Goal: Information Seeking & Learning: Find specific fact

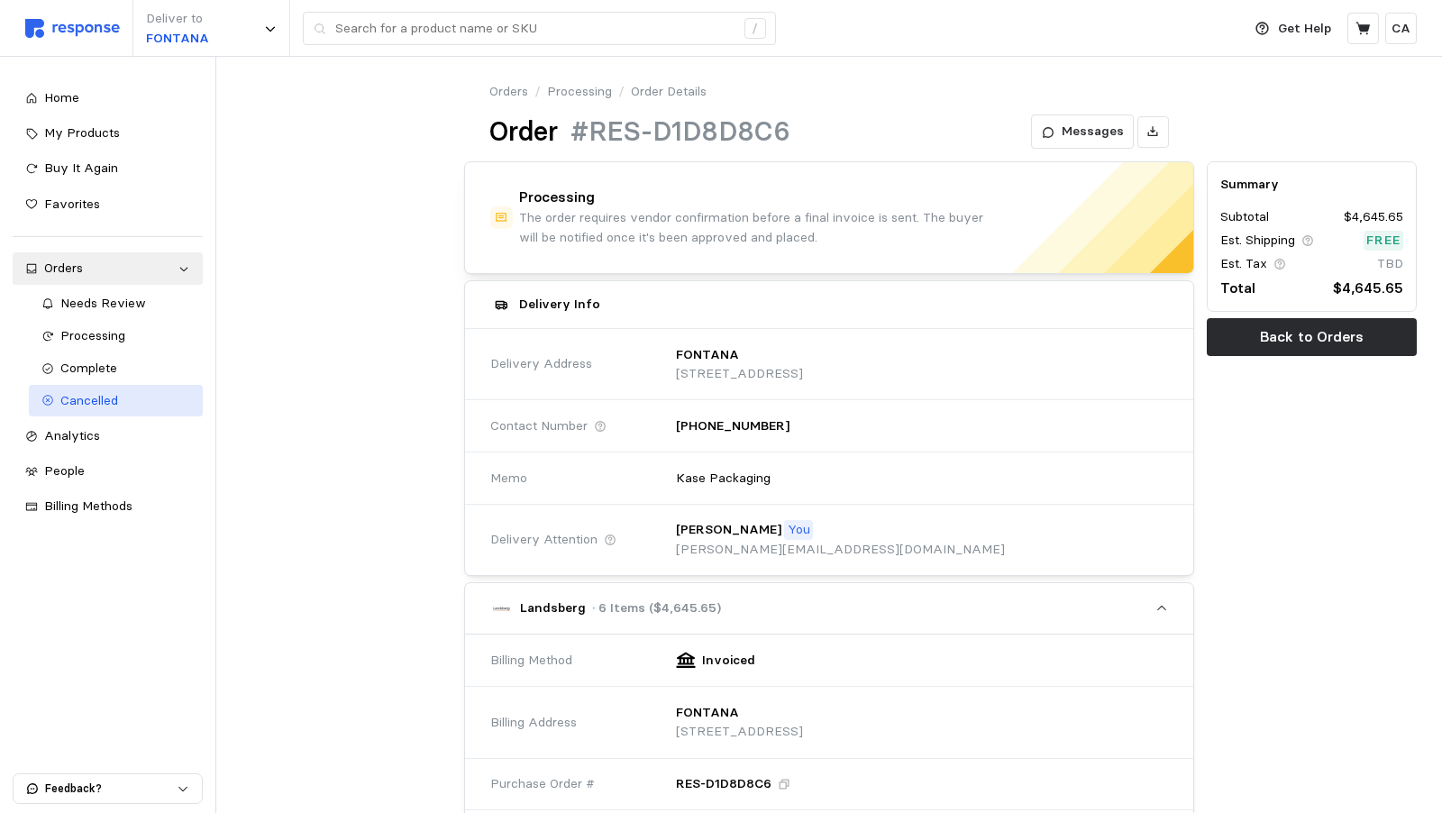
scroll to position [892, 0]
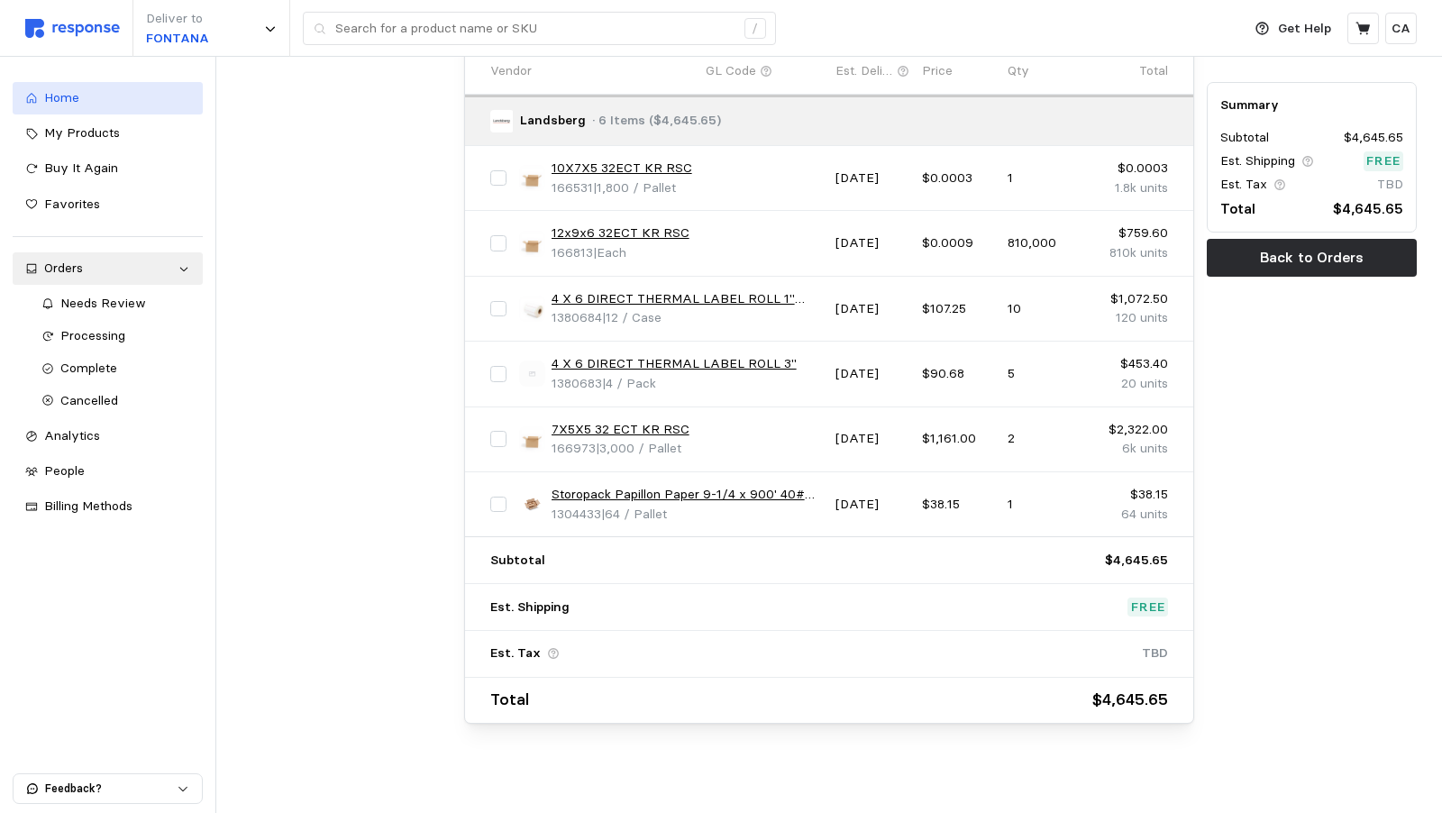
click at [64, 94] on span "Home" at bounding box center [61, 97] width 35 height 16
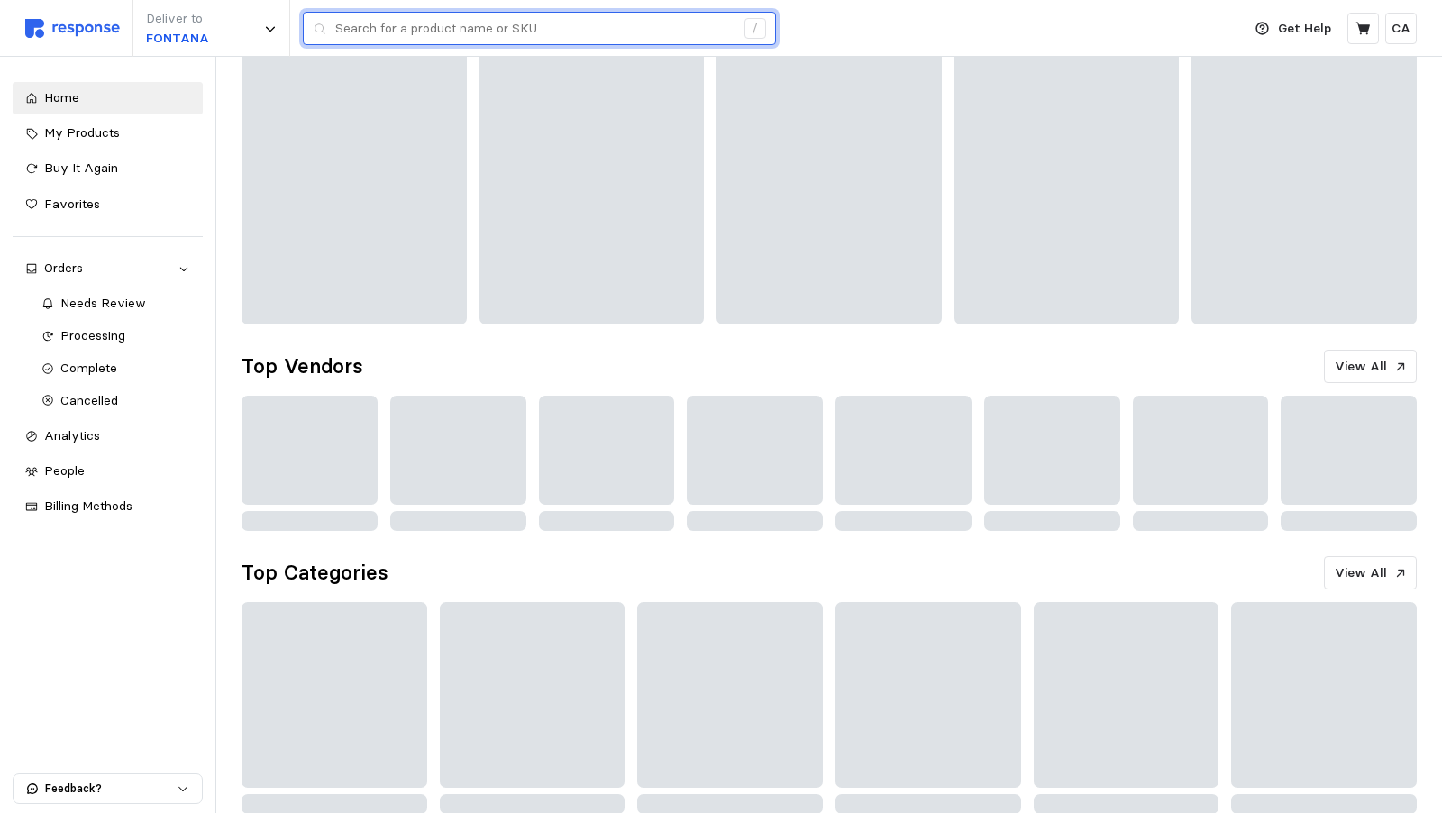
click at [475, 30] on input "text" at bounding box center [534, 29] width 399 height 32
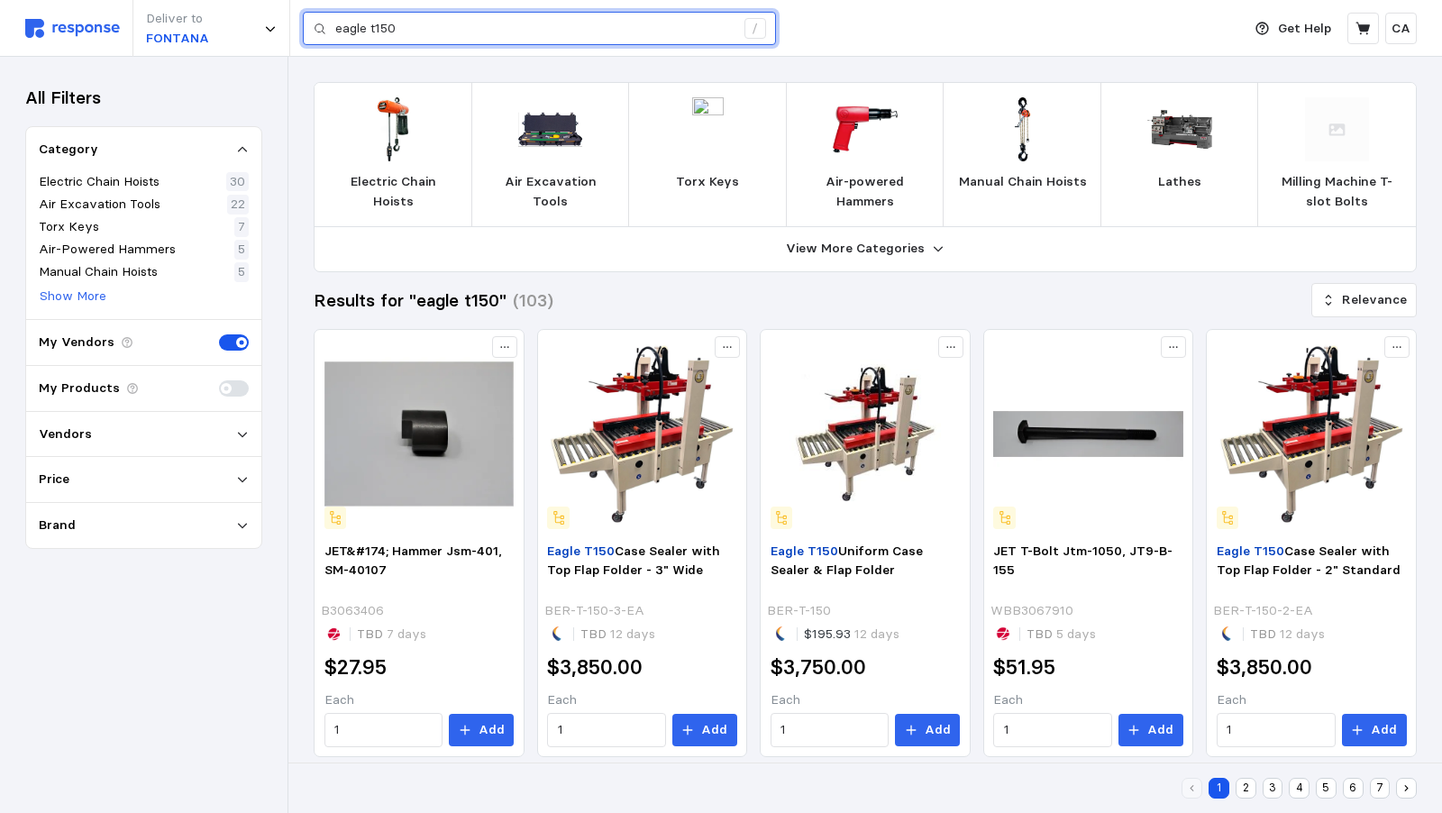
click at [439, 36] on input "eagle t150" at bounding box center [534, 29] width 399 height 32
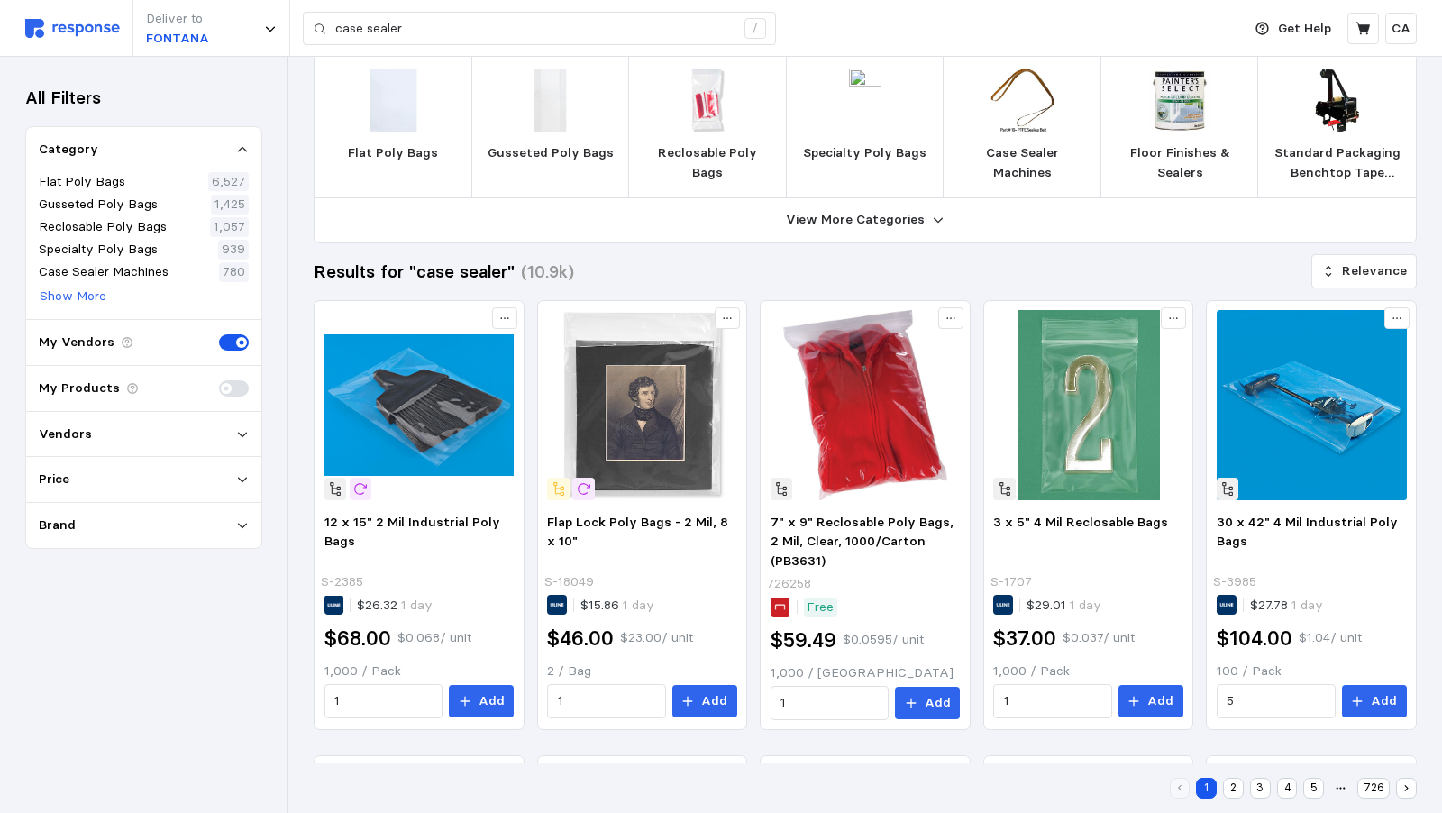
scroll to position [20, 0]
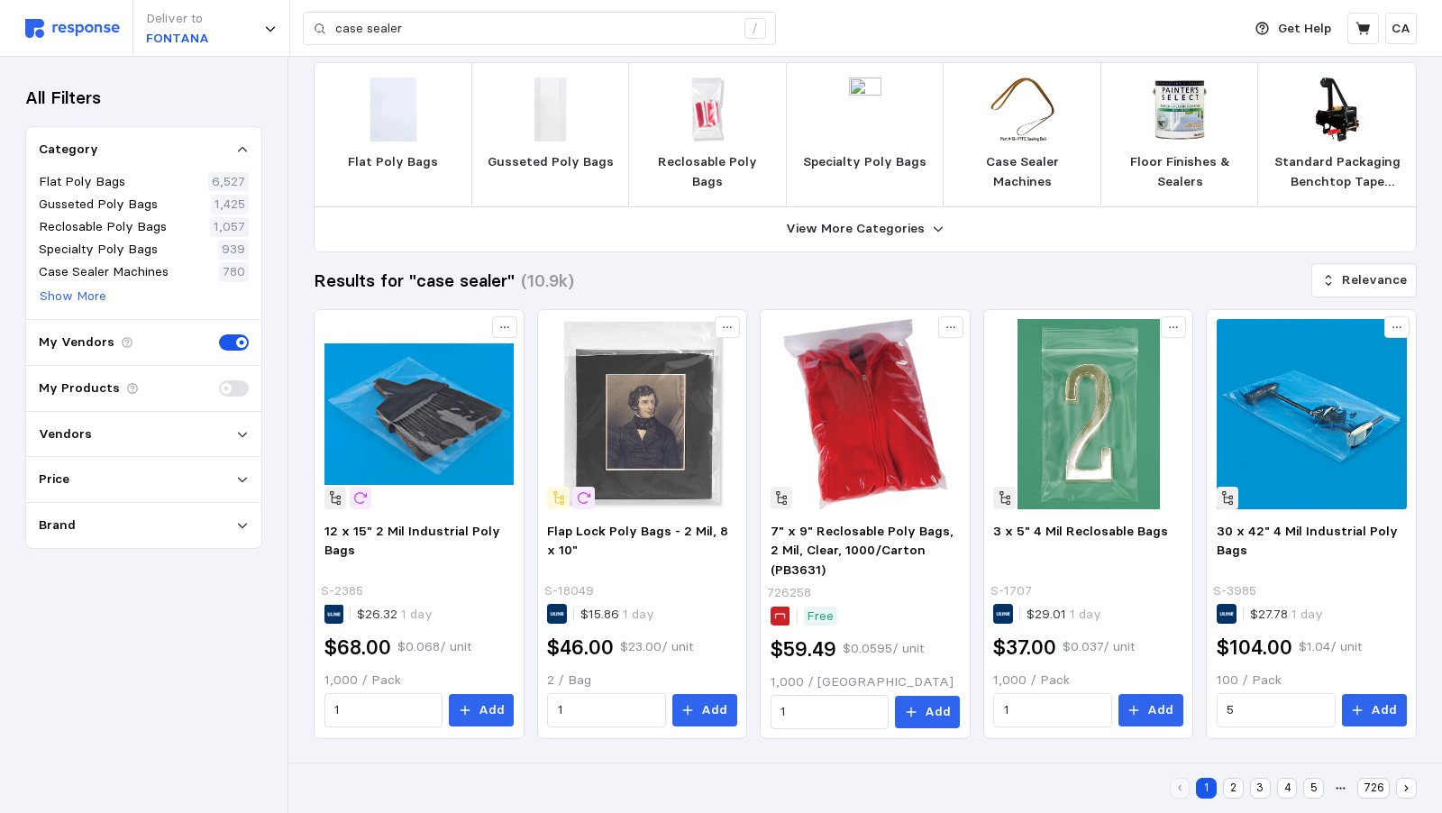
click at [1336, 98] on img at bounding box center [1337, 110] width 64 height 64
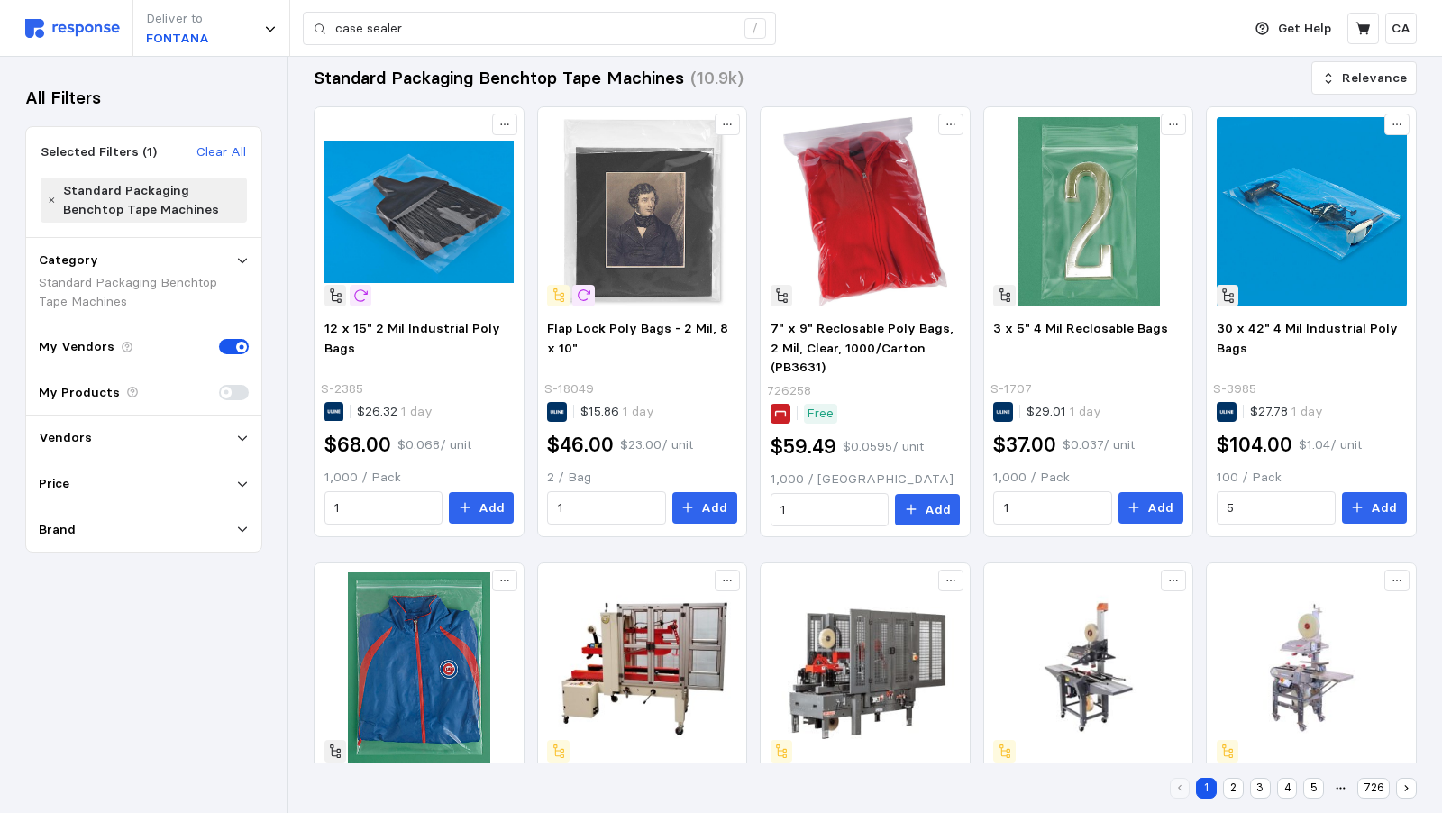
scroll to position [0, 0]
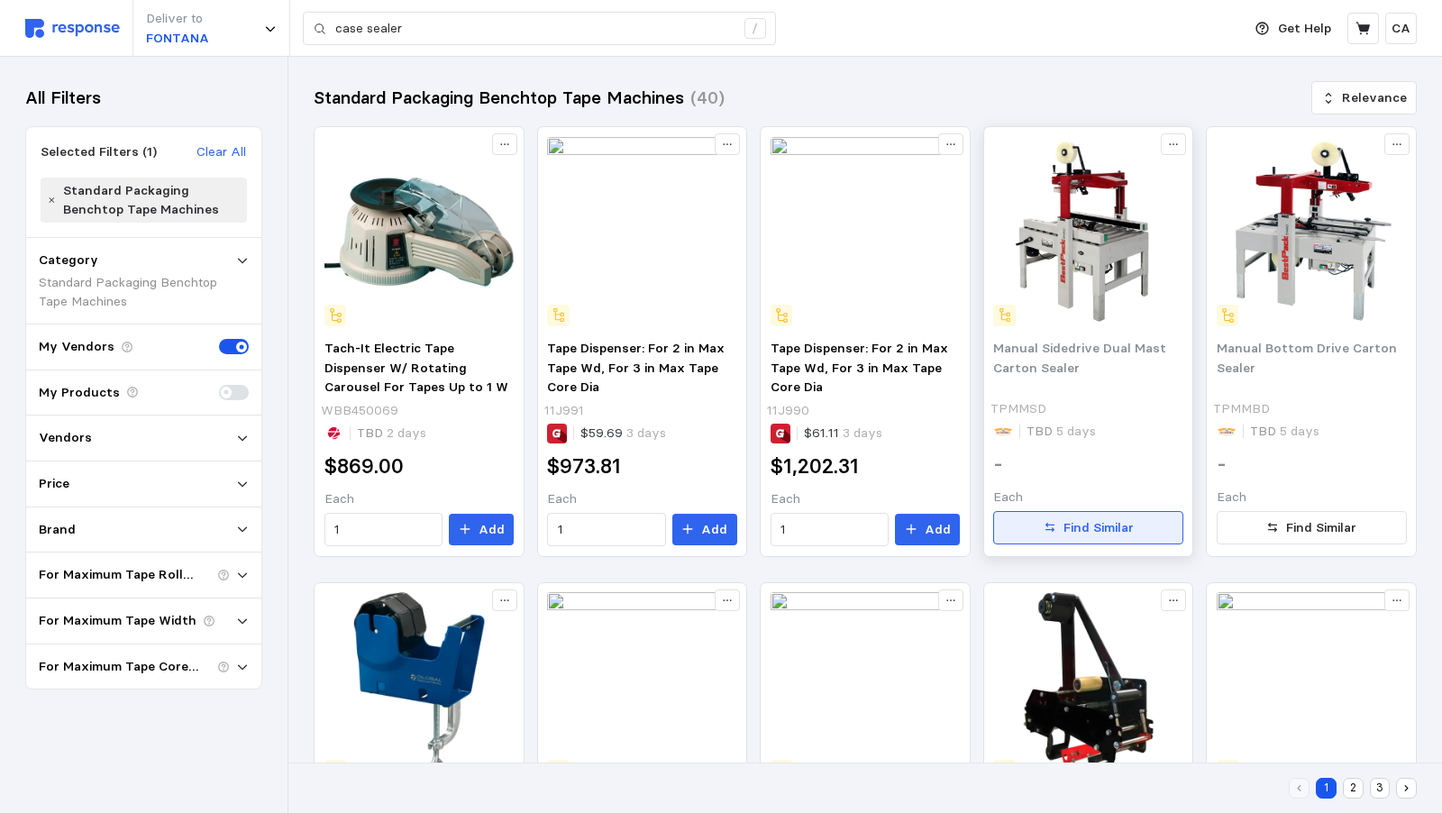
click at [1128, 518] on p "Find Similar" at bounding box center [1099, 528] width 70 height 20
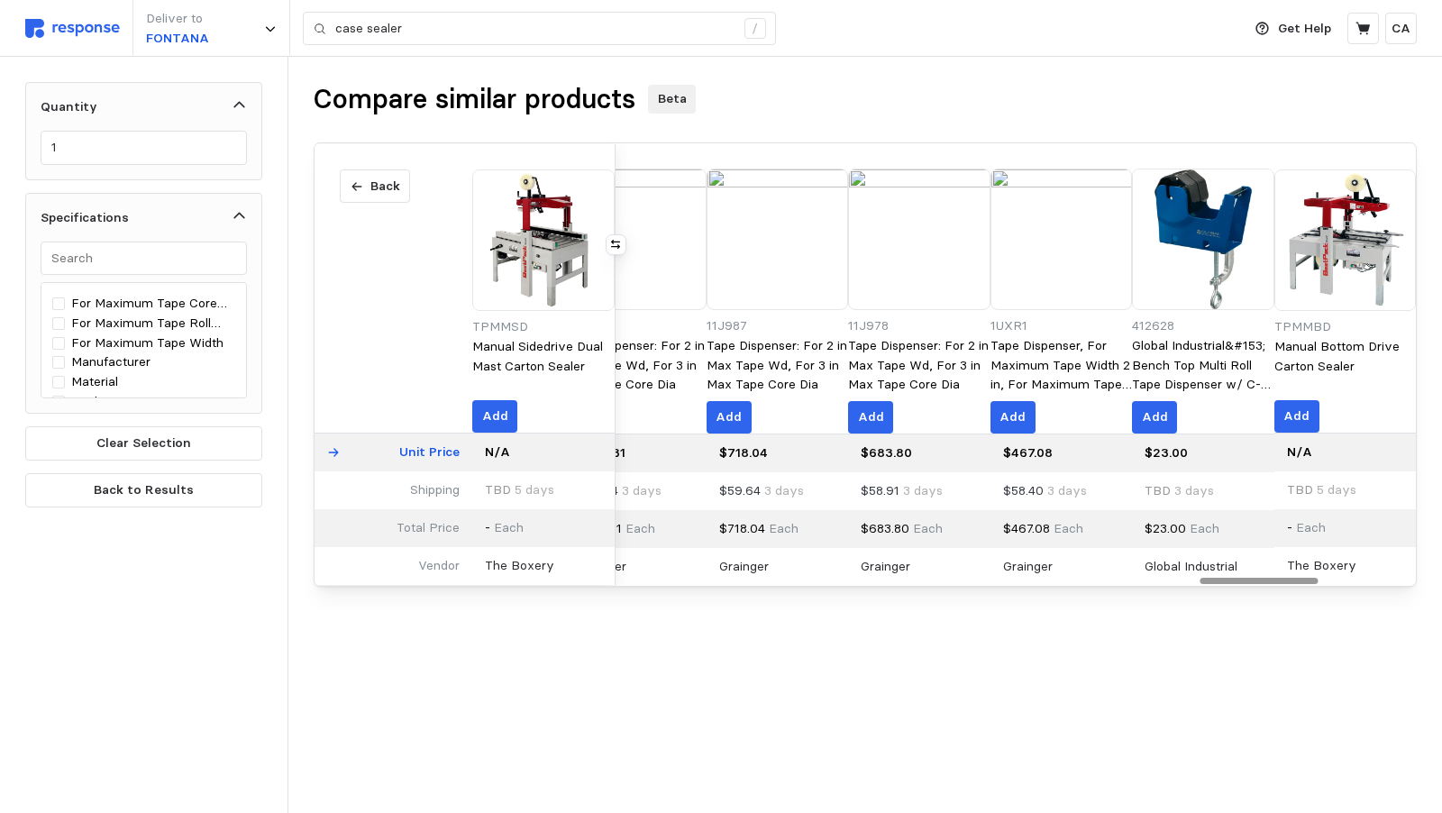
scroll to position [0, 3473]
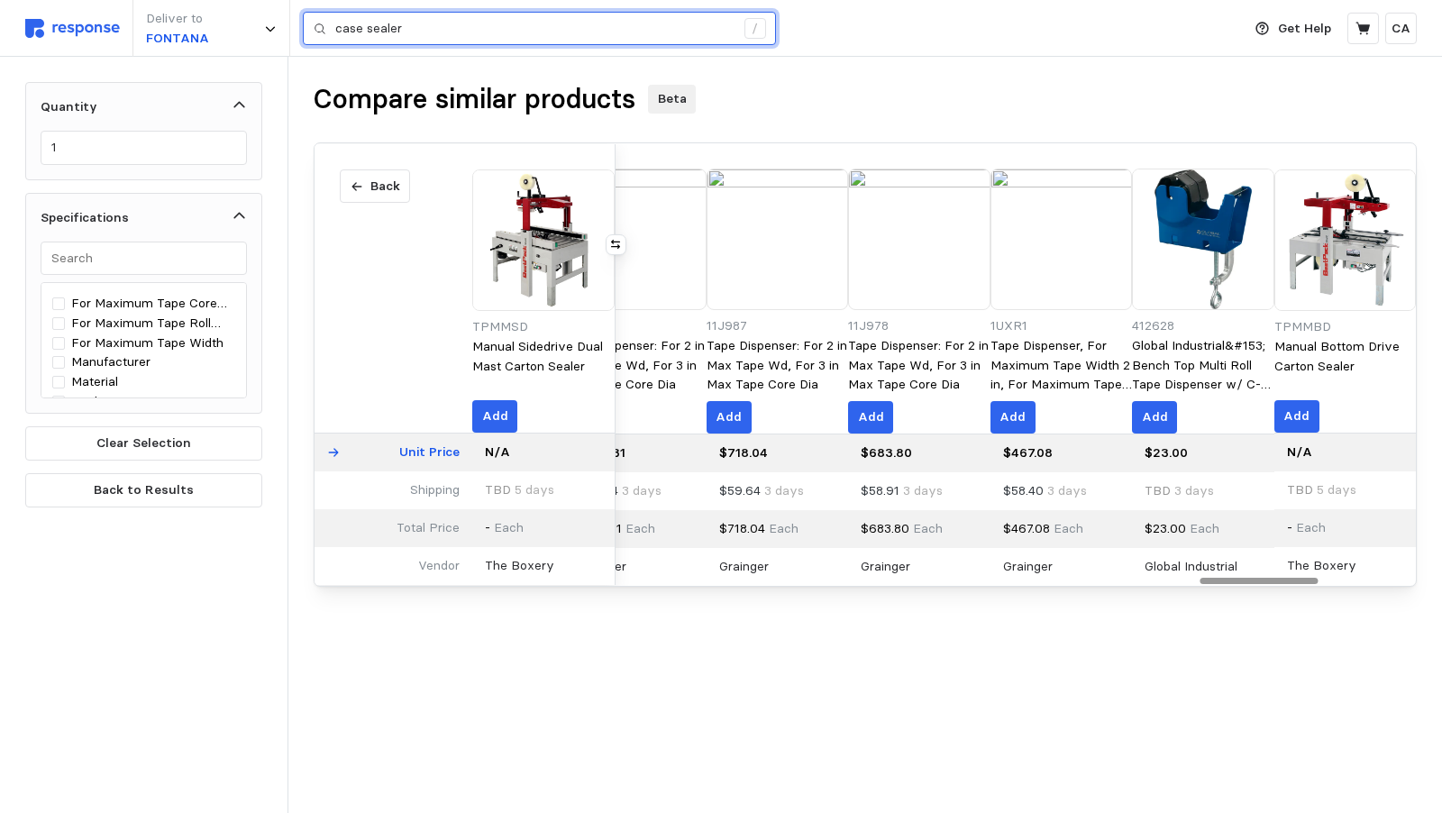
click at [433, 27] on input "case sealer" at bounding box center [534, 29] width 399 height 32
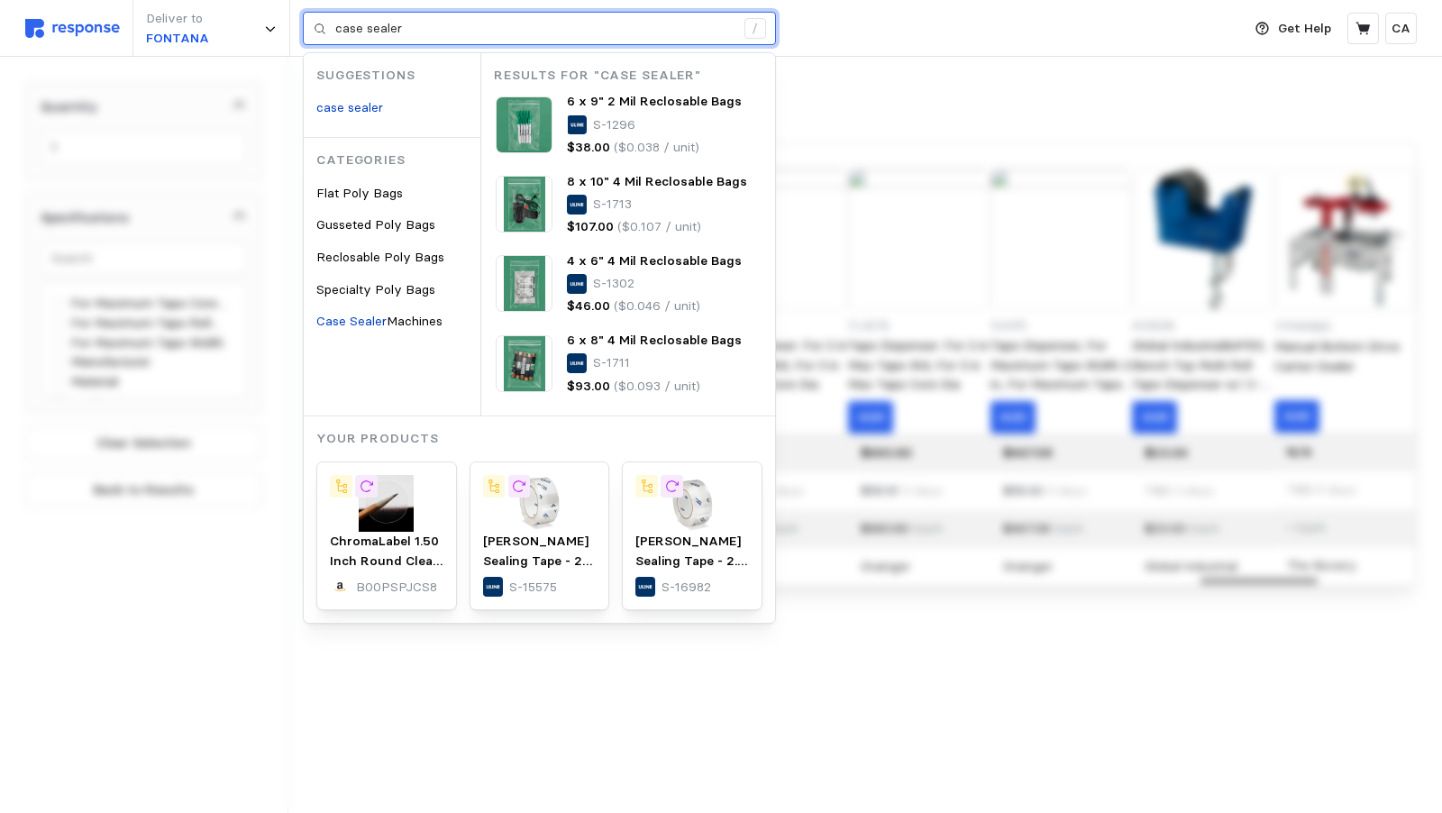
click at [433, 27] on input "case sealer" at bounding box center [534, 29] width 399 height 32
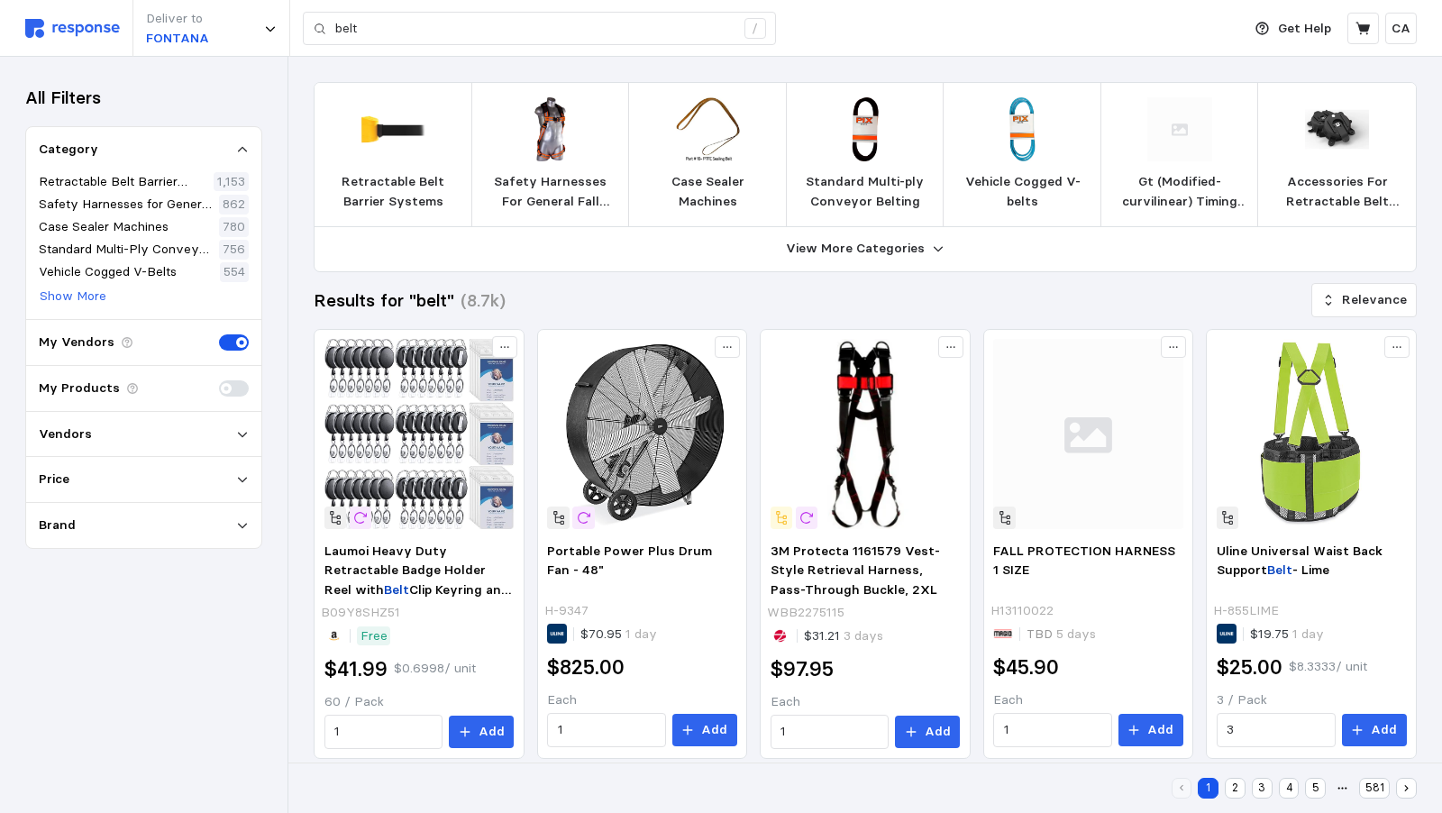
click at [753, 188] on p "Case Sealer Machines" at bounding box center [708, 191] width 129 height 39
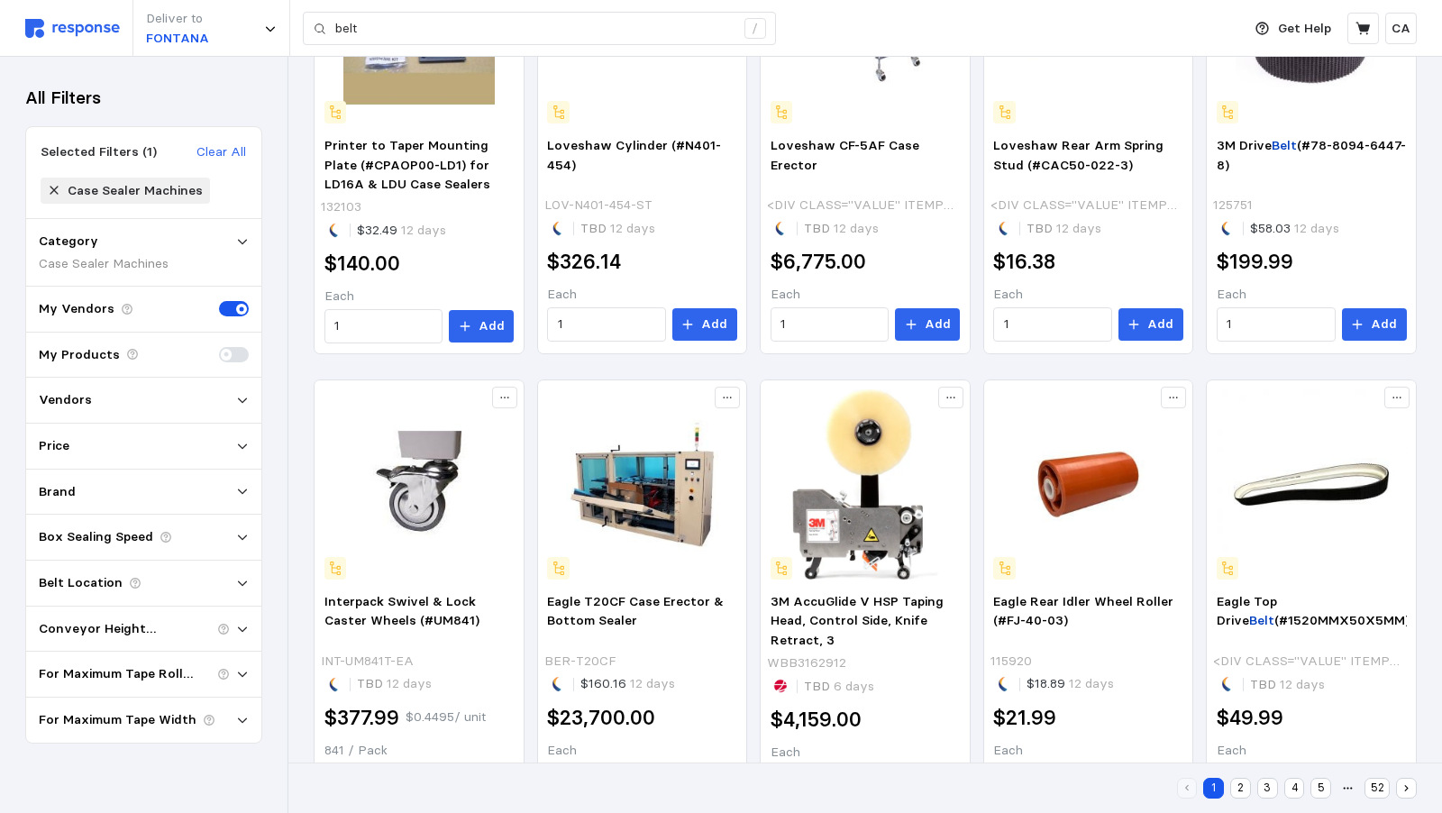
scroll to position [685, 0]
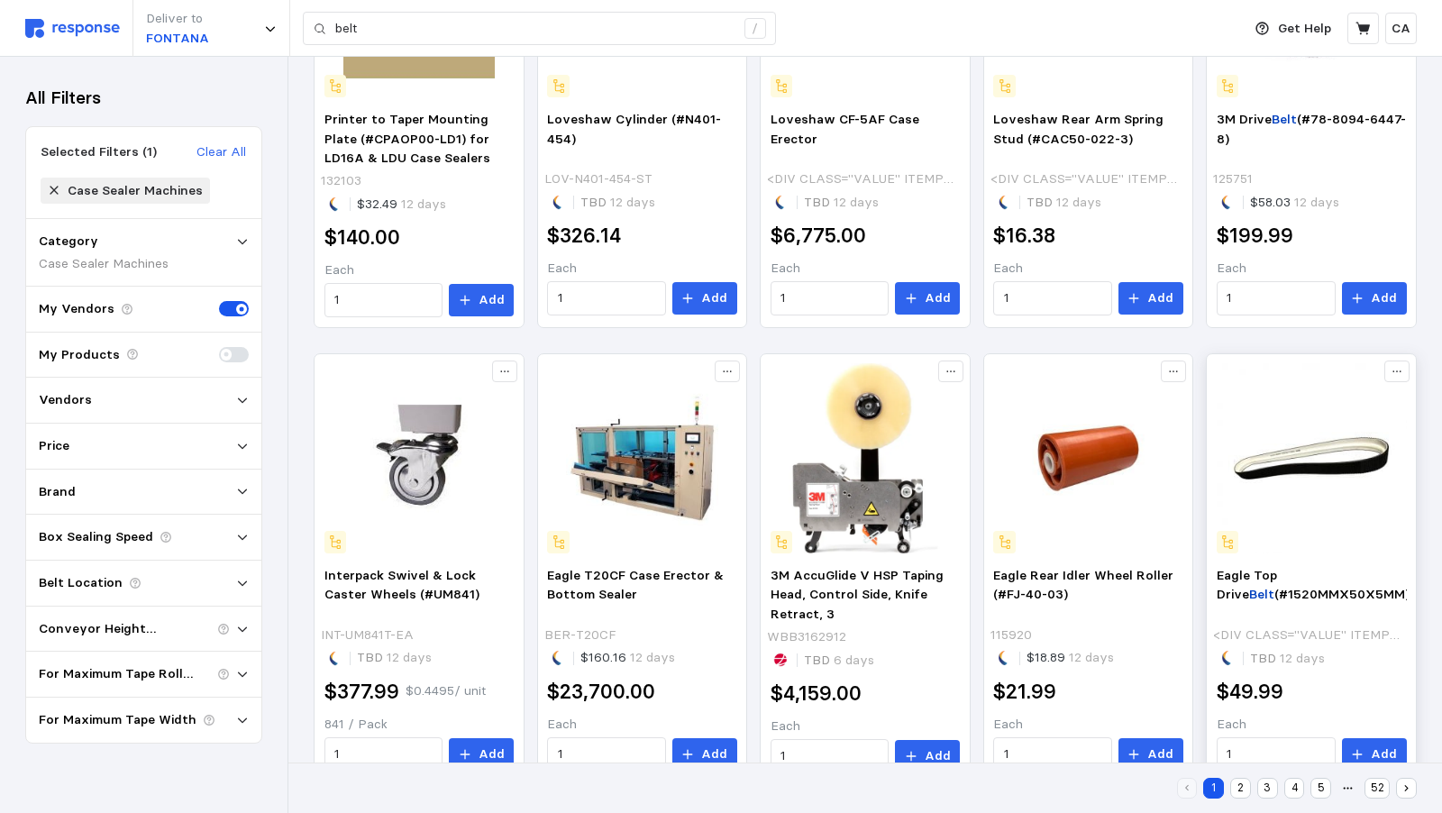
click at [1347, 418] on img at bounding box center [1312, 458] width 190 height 190
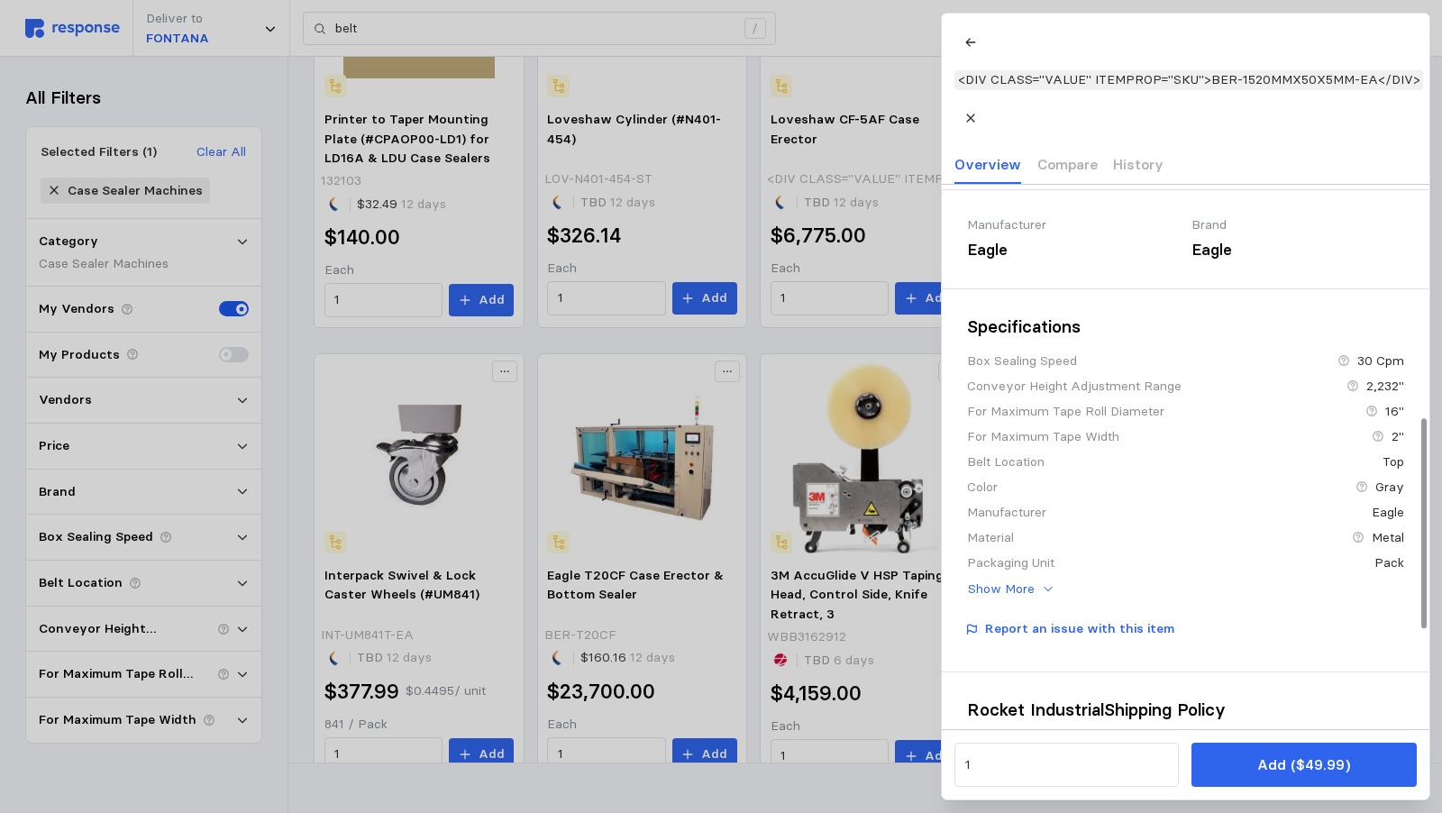
scroll to position [499, 0]
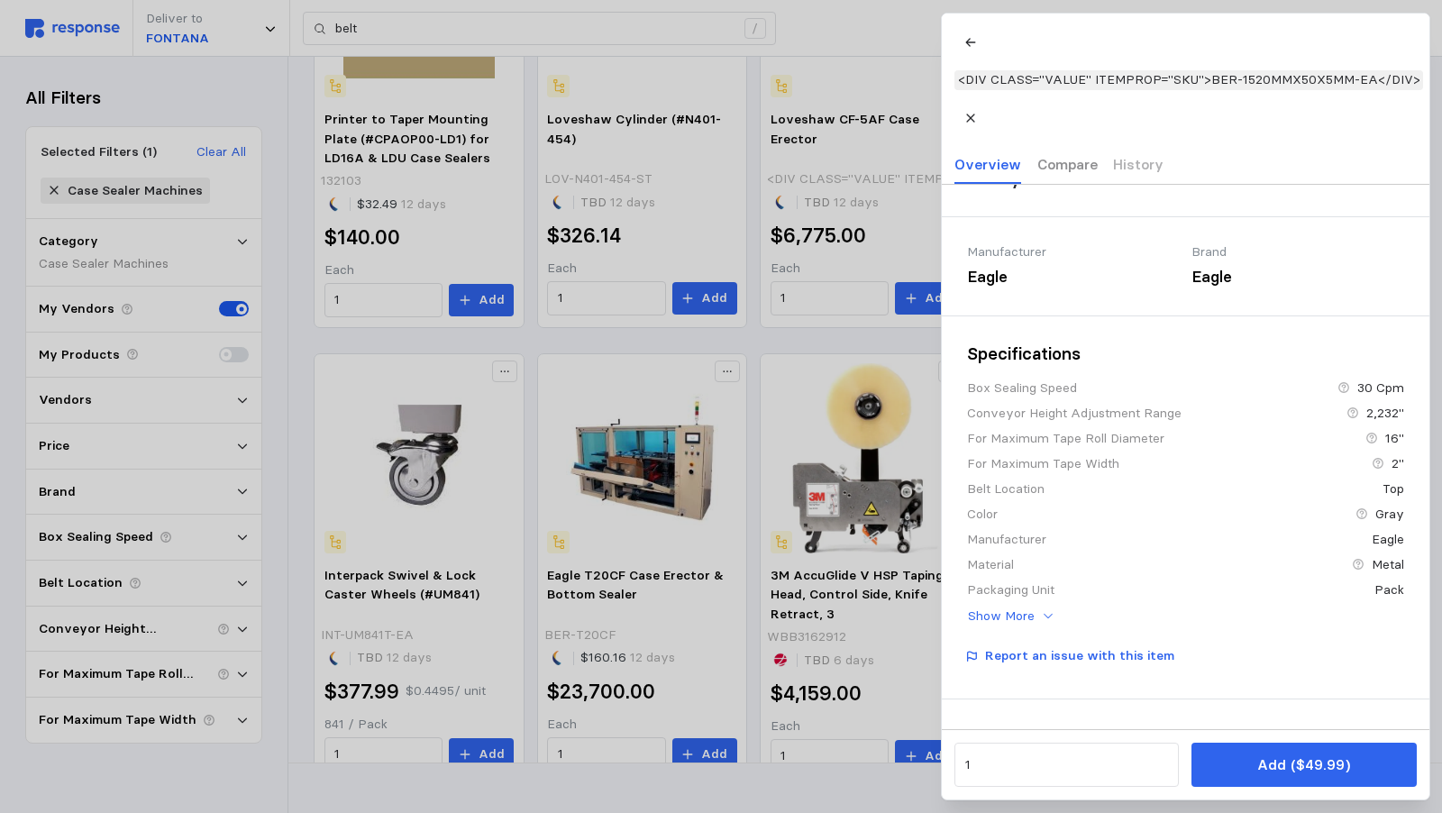
click at [1058, 153] on p "Compare" at bounding box center [1067, 164] width 60 height 23
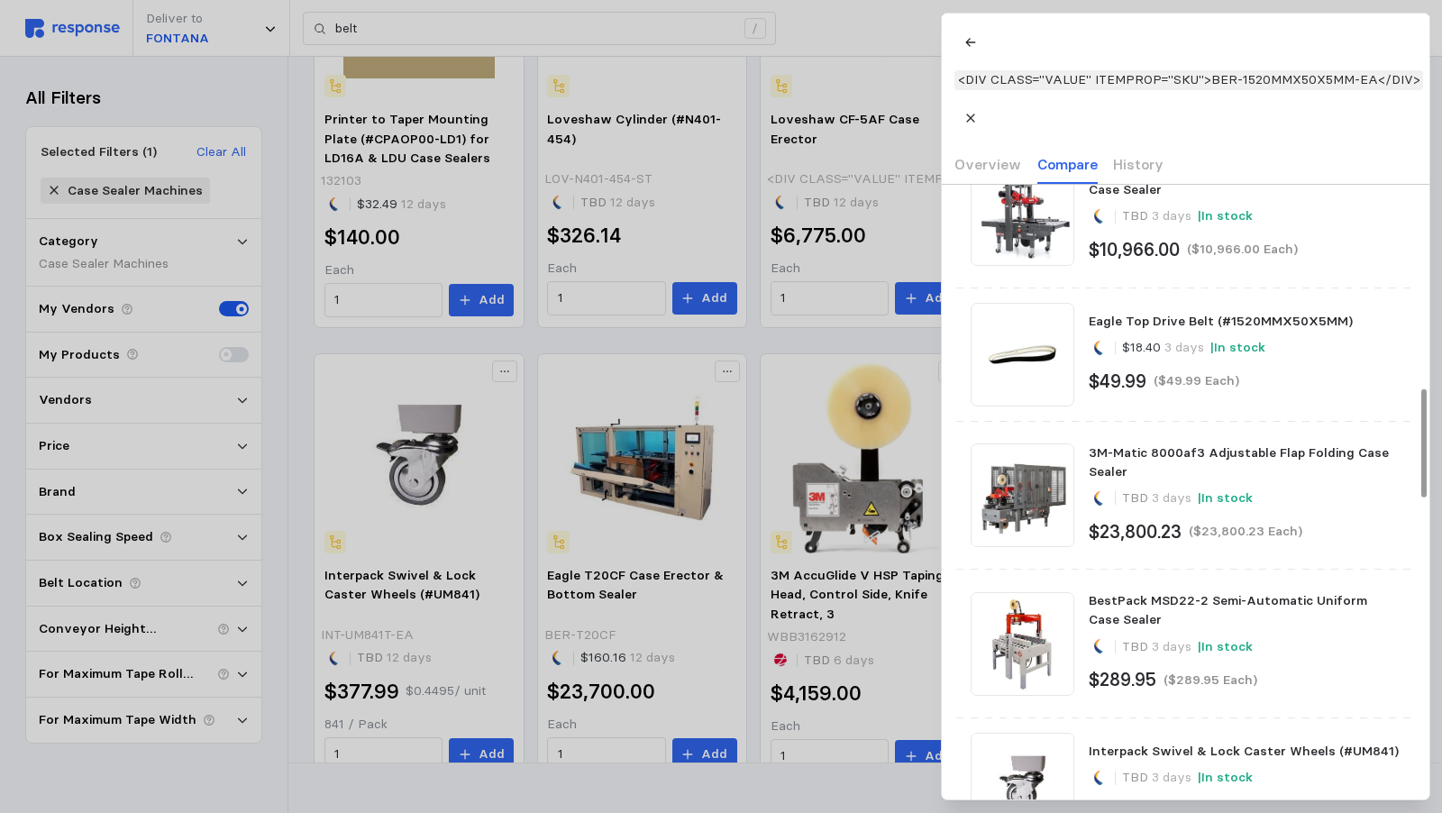
scroll to position [1157, 0]
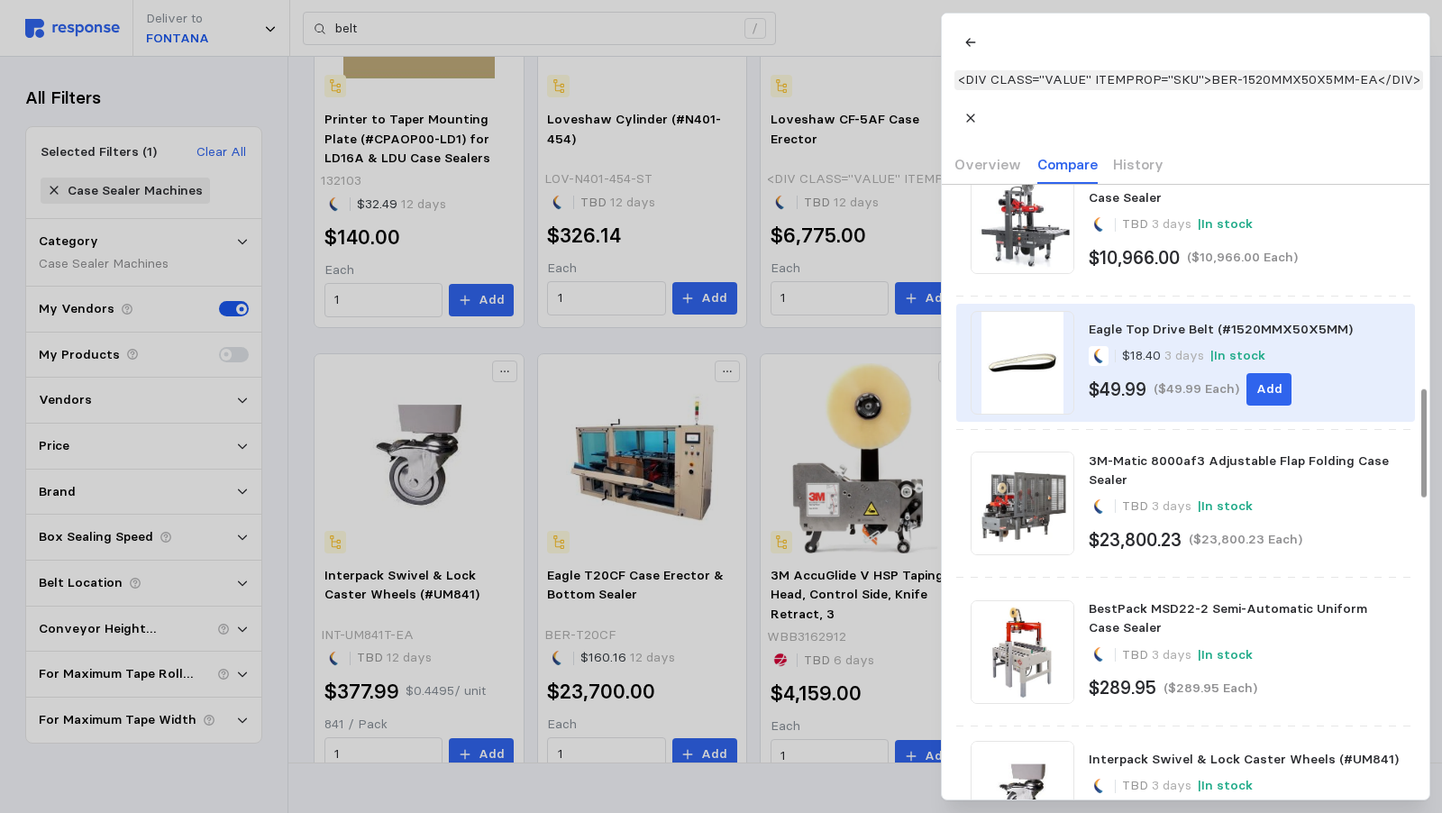
click at [1196, 322] on div "Eagle Top Drive Belt (#1520MMX50X5MM)" at bounding box center [1244, 329] width 311 height 19
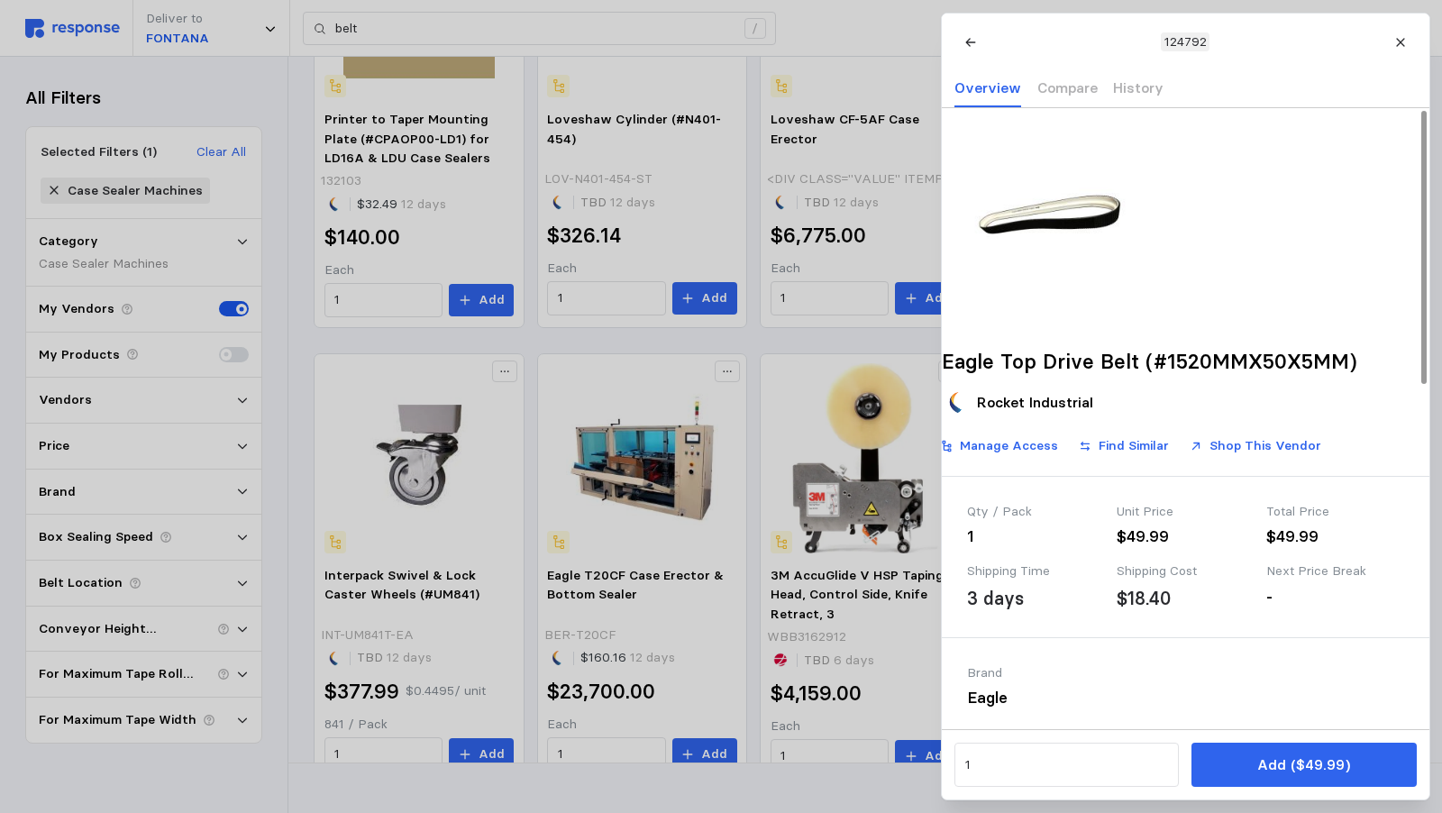
scroll to position [0, 0]
click at [1066, 247] on img at bounding box center [1050, 216] width 216 height 216
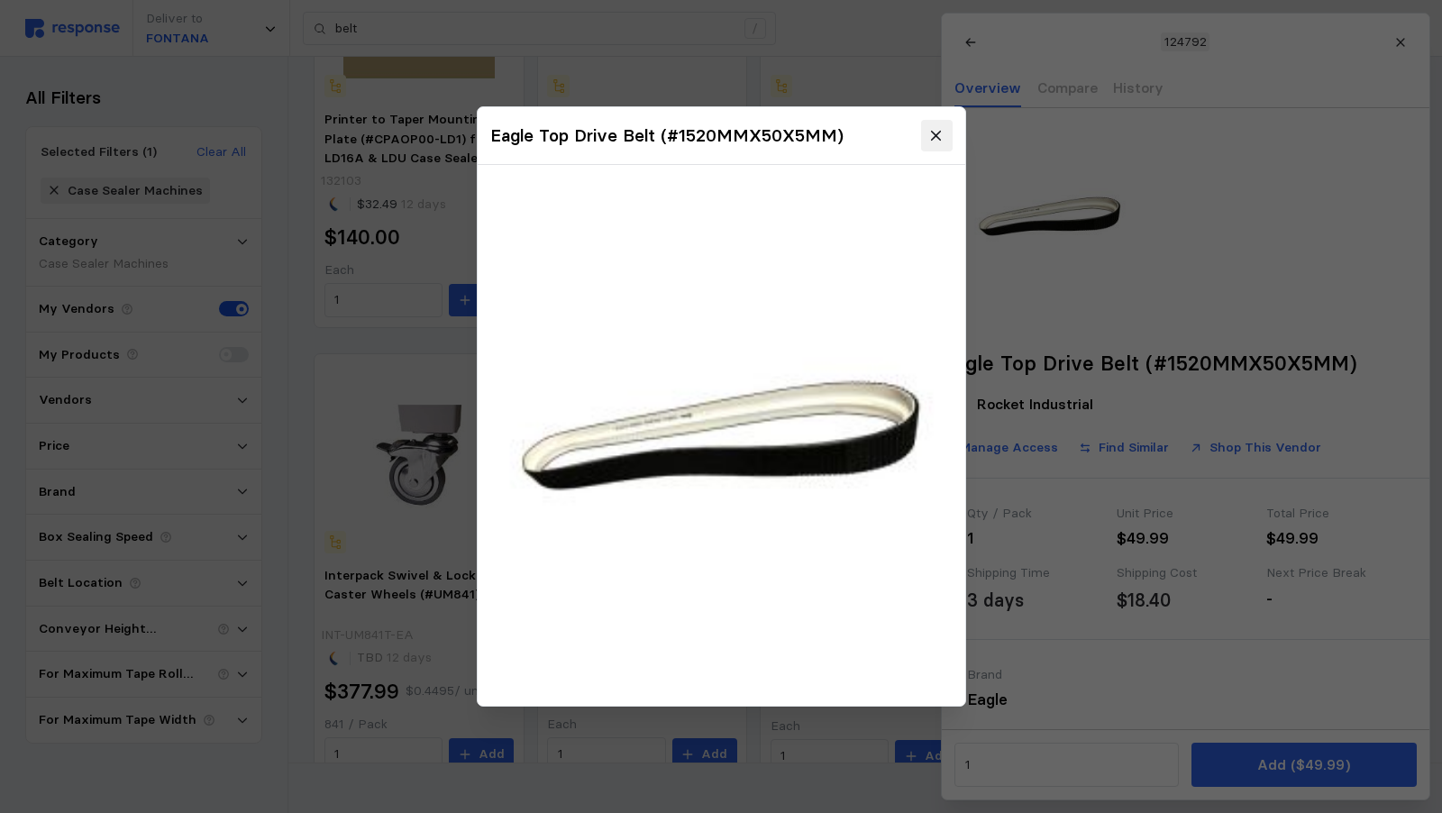
click at [945, 144] on button at bounding box center [936, 136] width 32 height 32
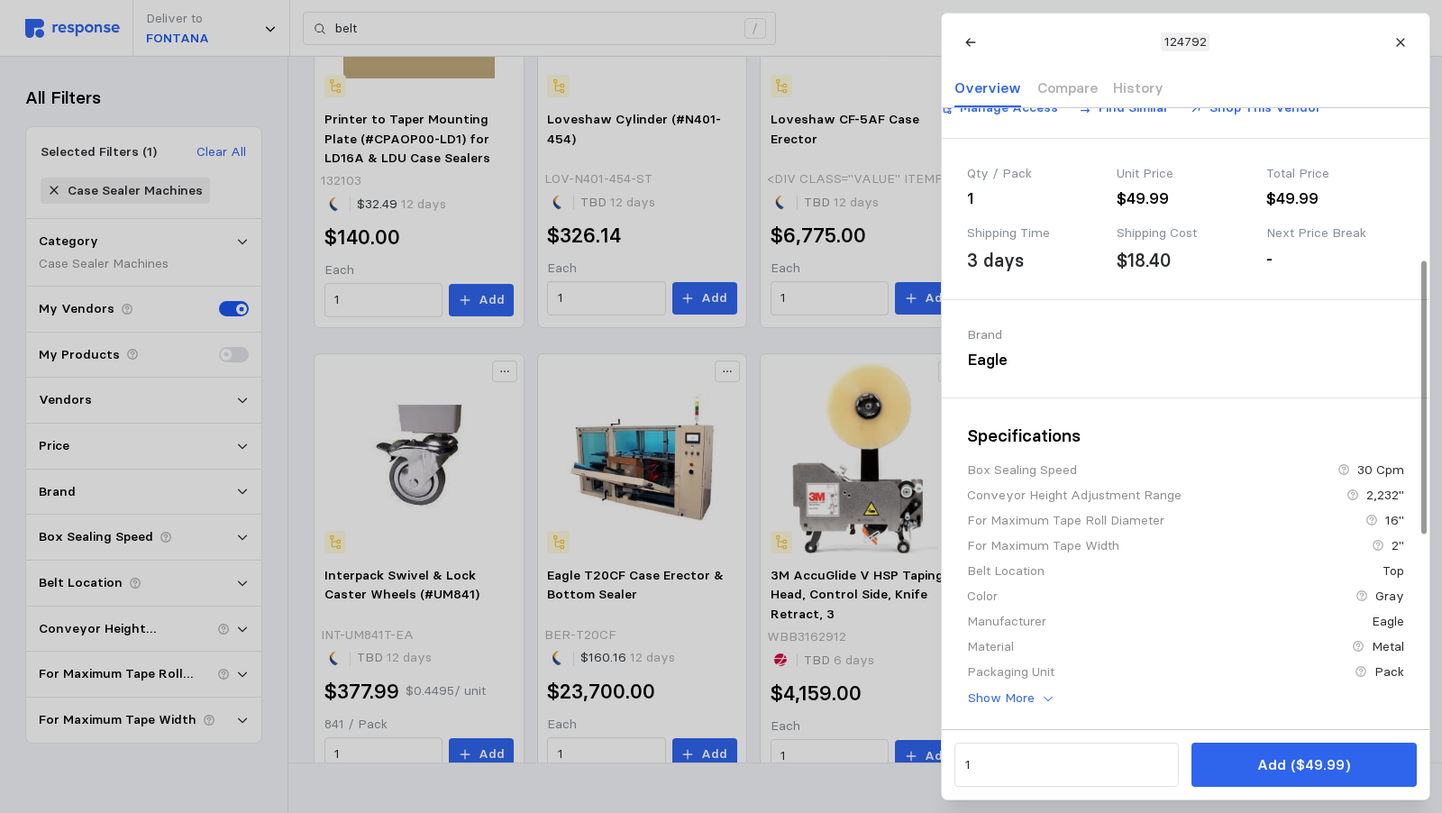
scroll to position [344, 0]
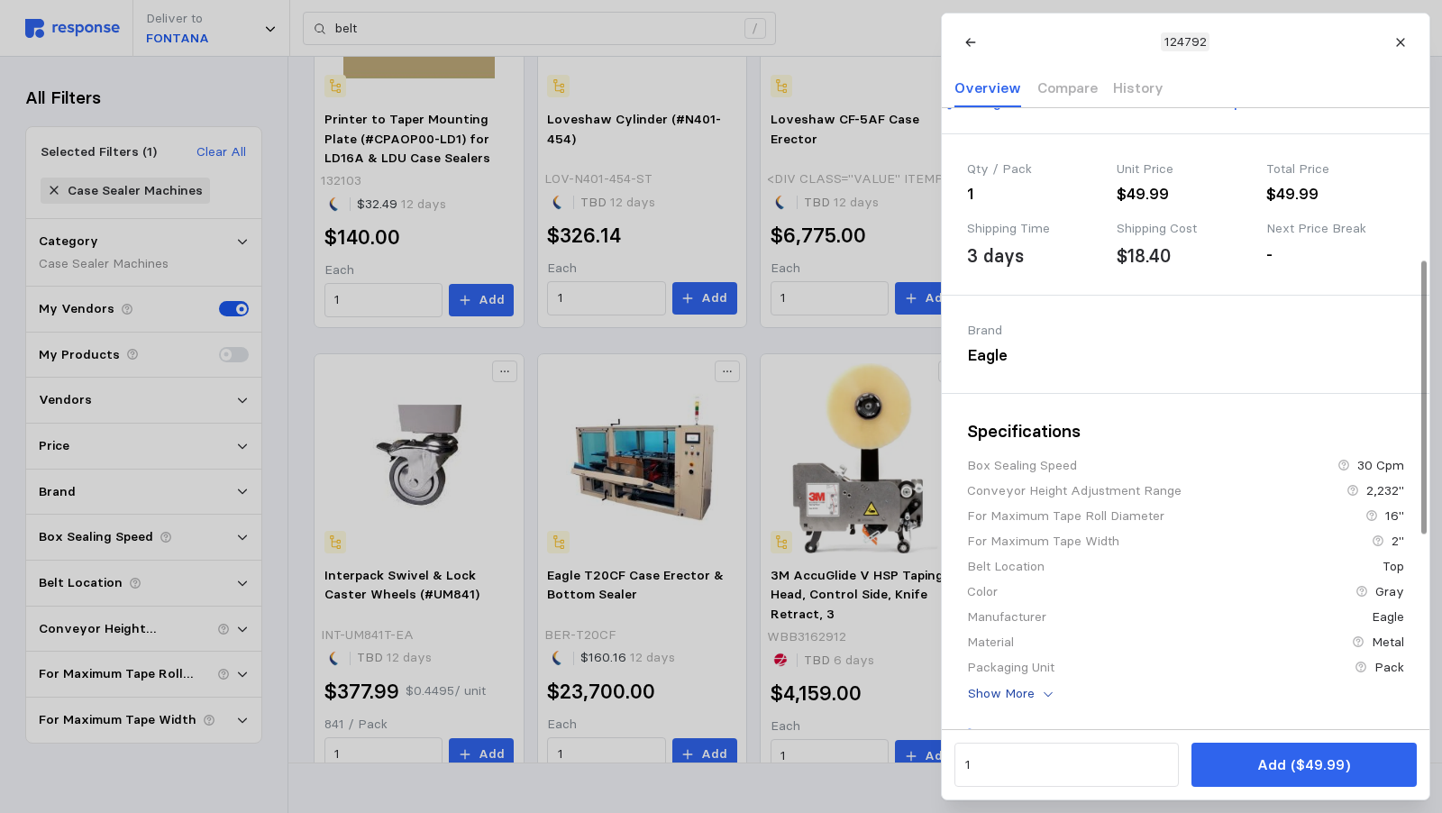
click at [1039, 705] on button "Show More" at bounding box center [1011, 694] width 88 height 22
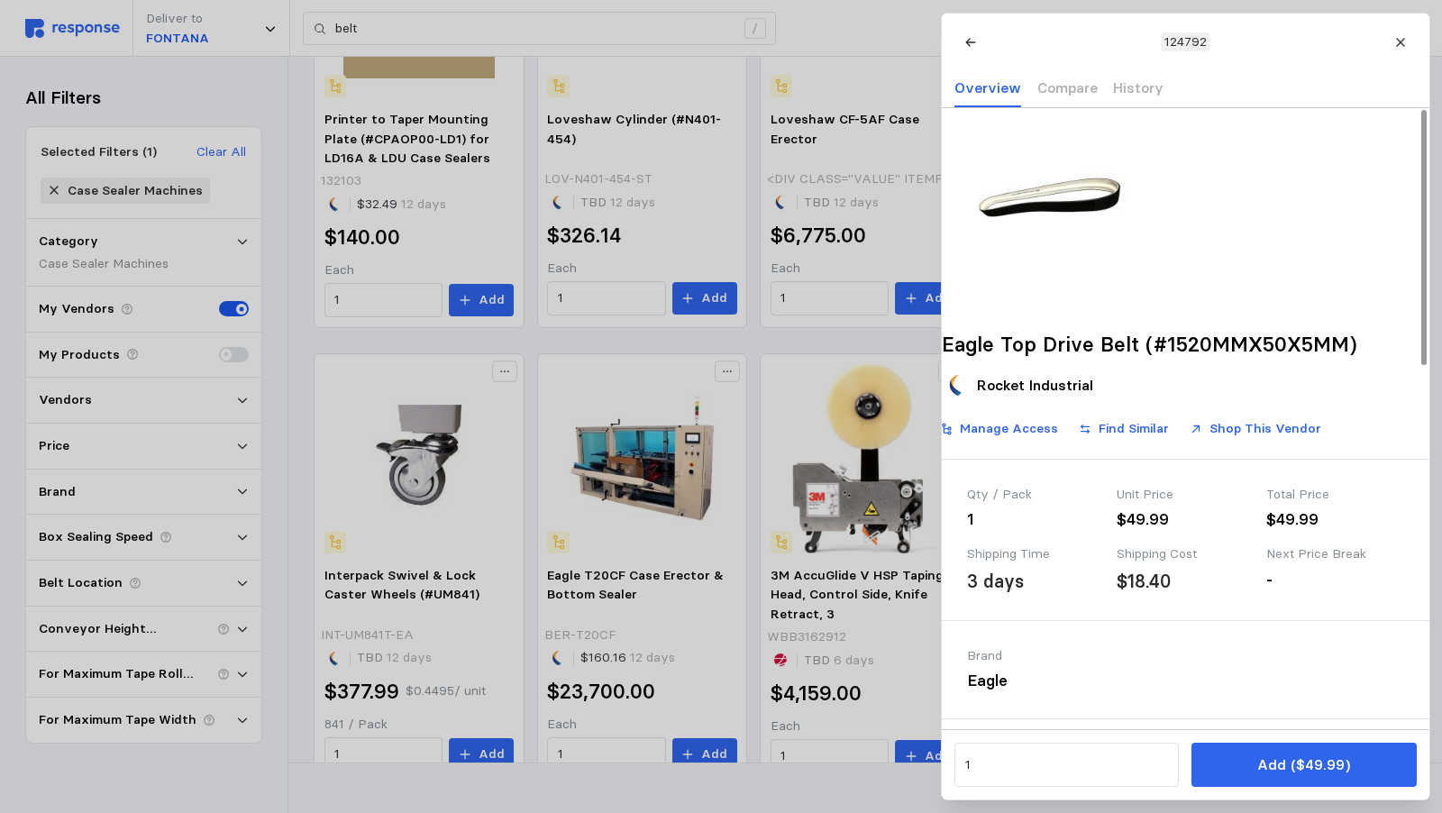
scroll to position [0, 0]
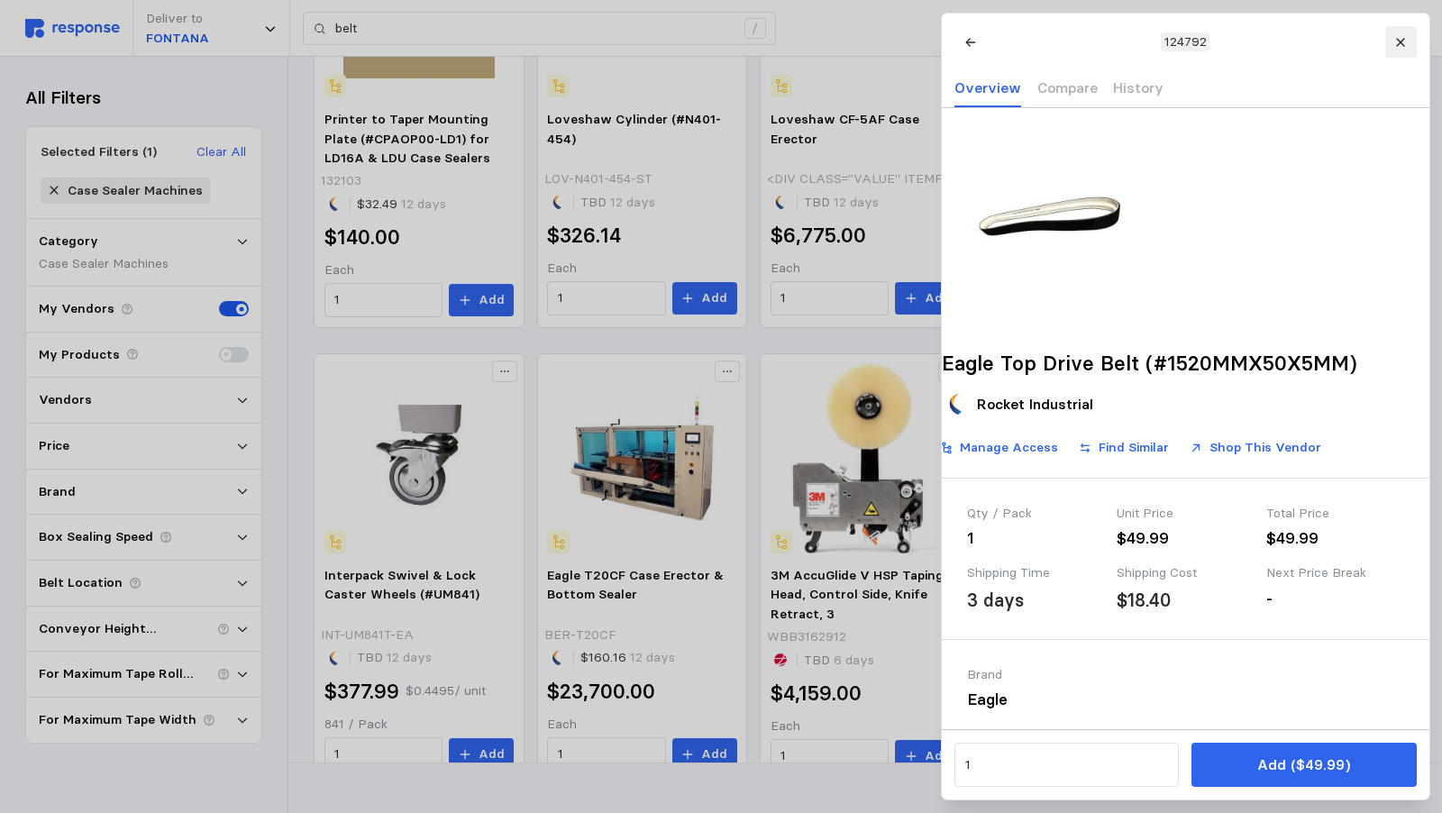
click at [1406, 38] on icon at bounding box center [1401, 42] width 13 height 13
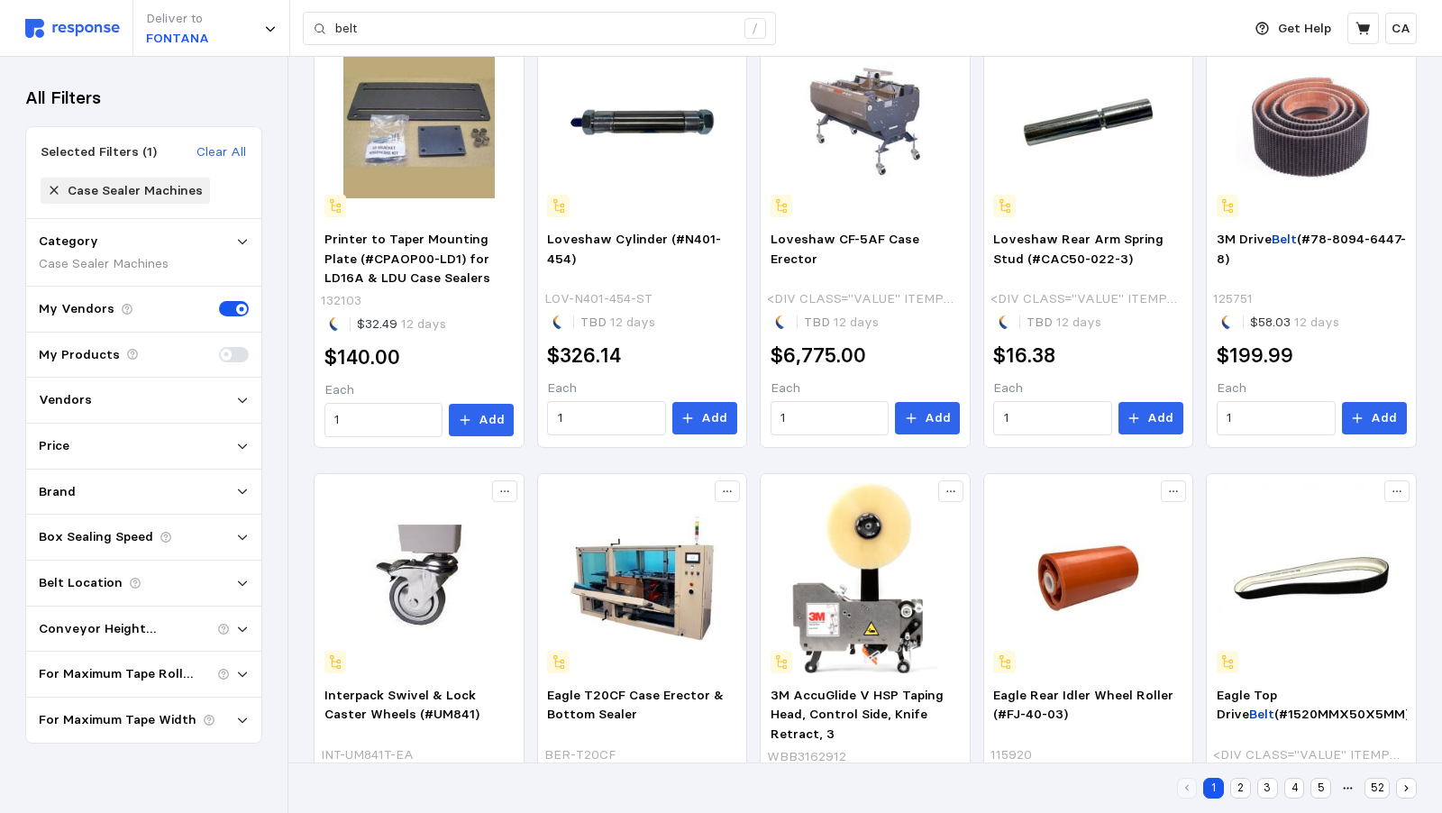
scroll to position [685, 0]
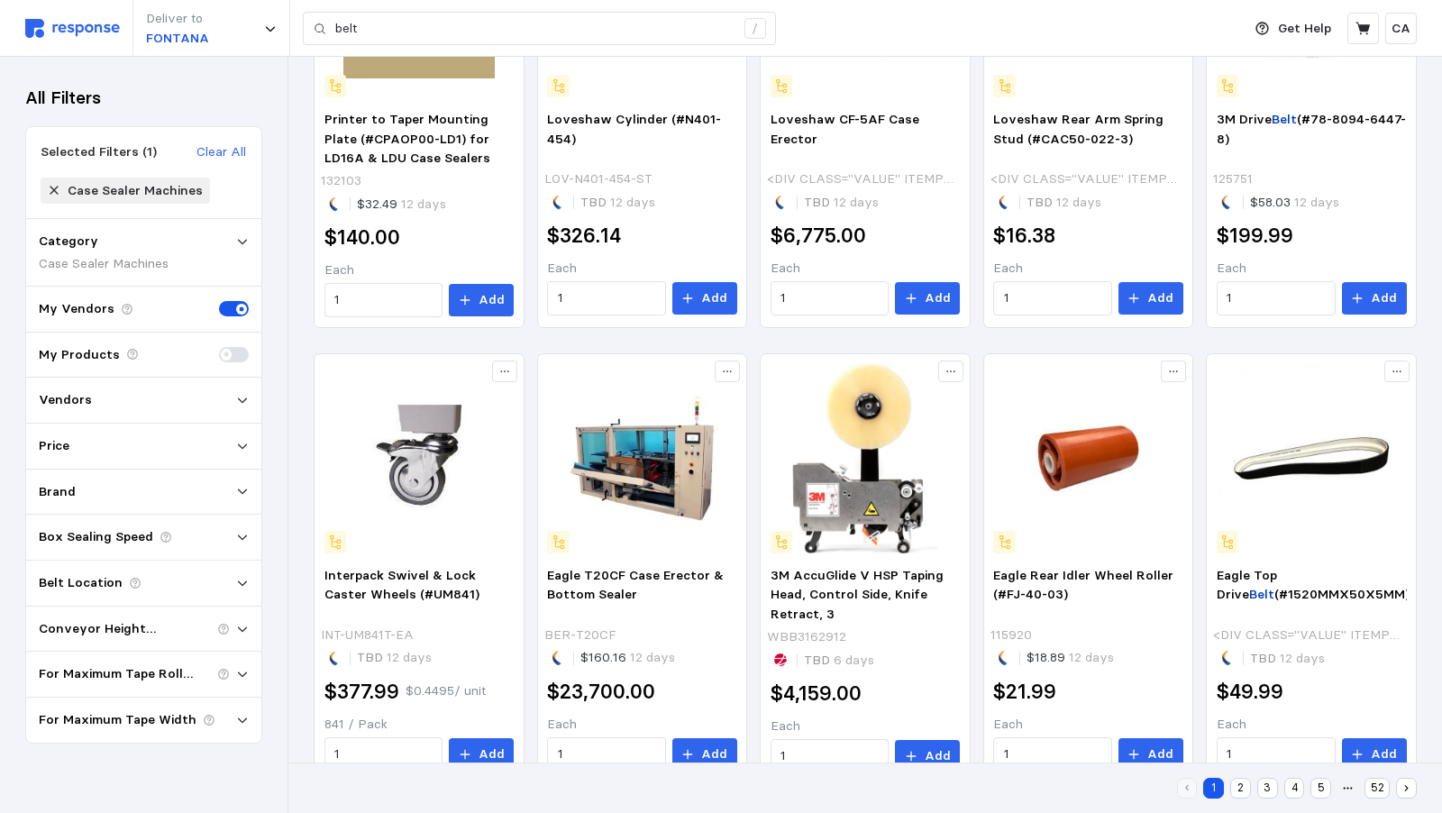
click at [1245, 787] on button "2" at bounding box center [1241, 788] width 21 height 21
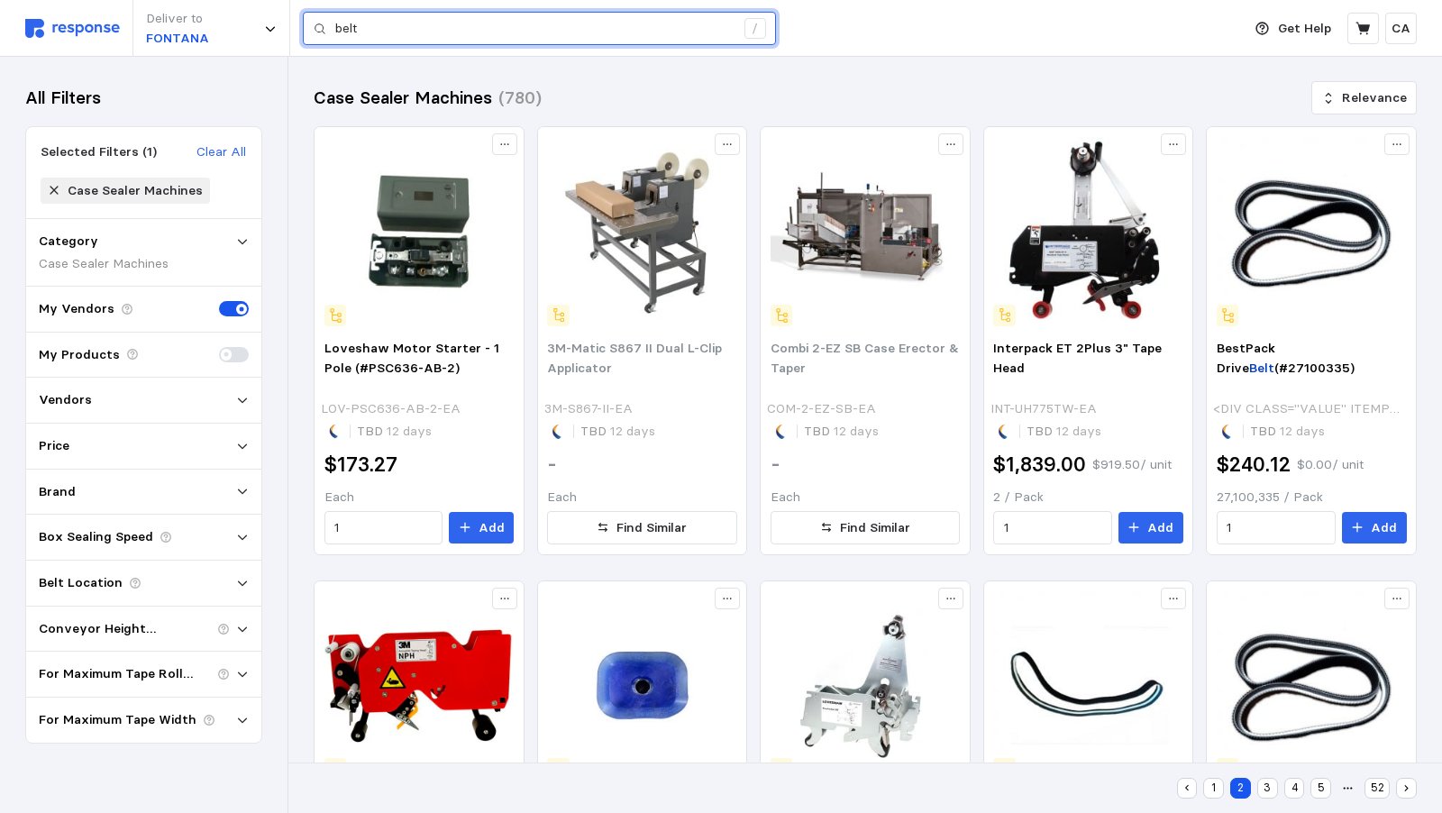
click at [436, 14] on input "belt" at bounding box center [534, 29] width 399 height 32
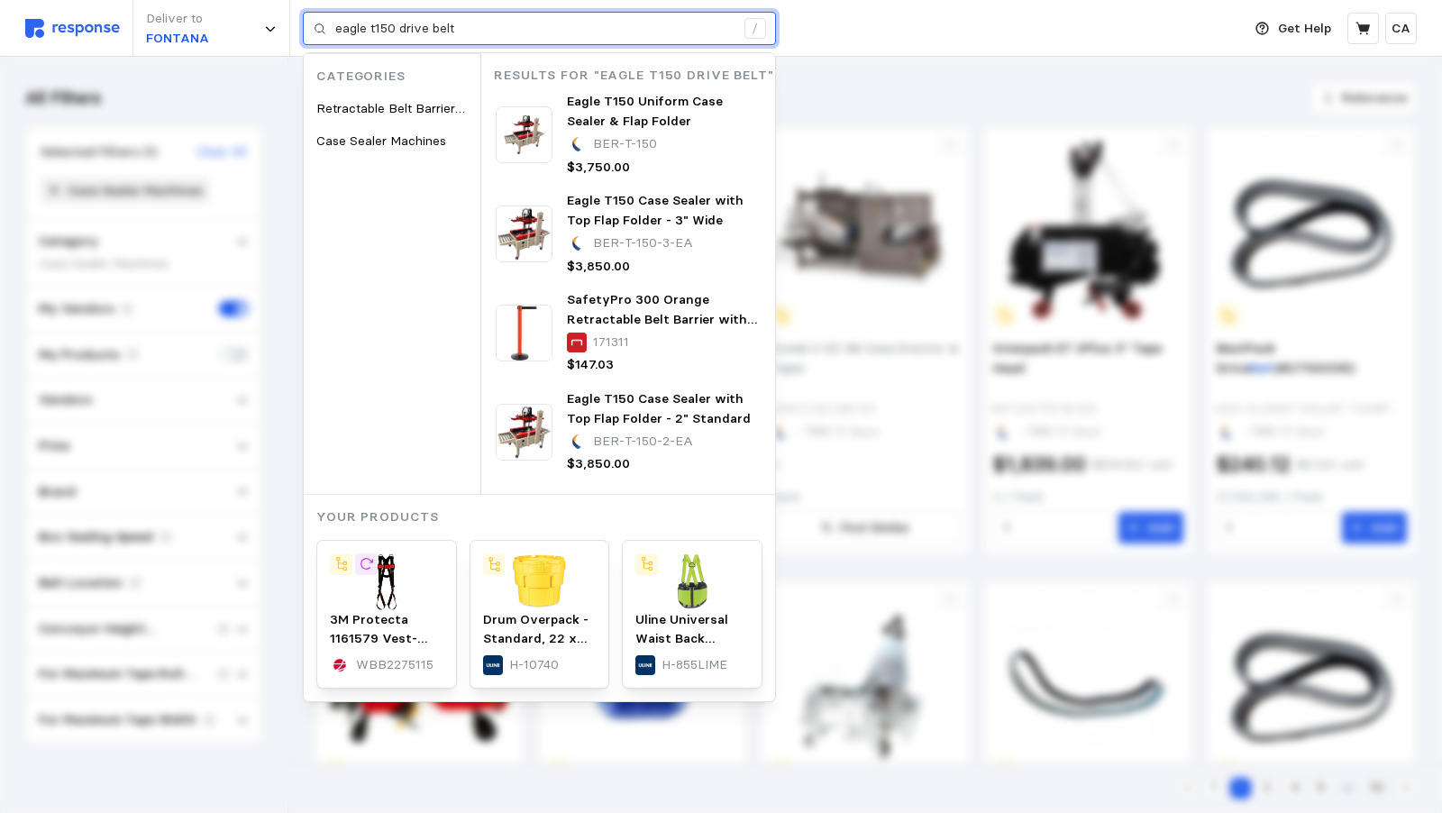
type input "eagle t150 drive belt"
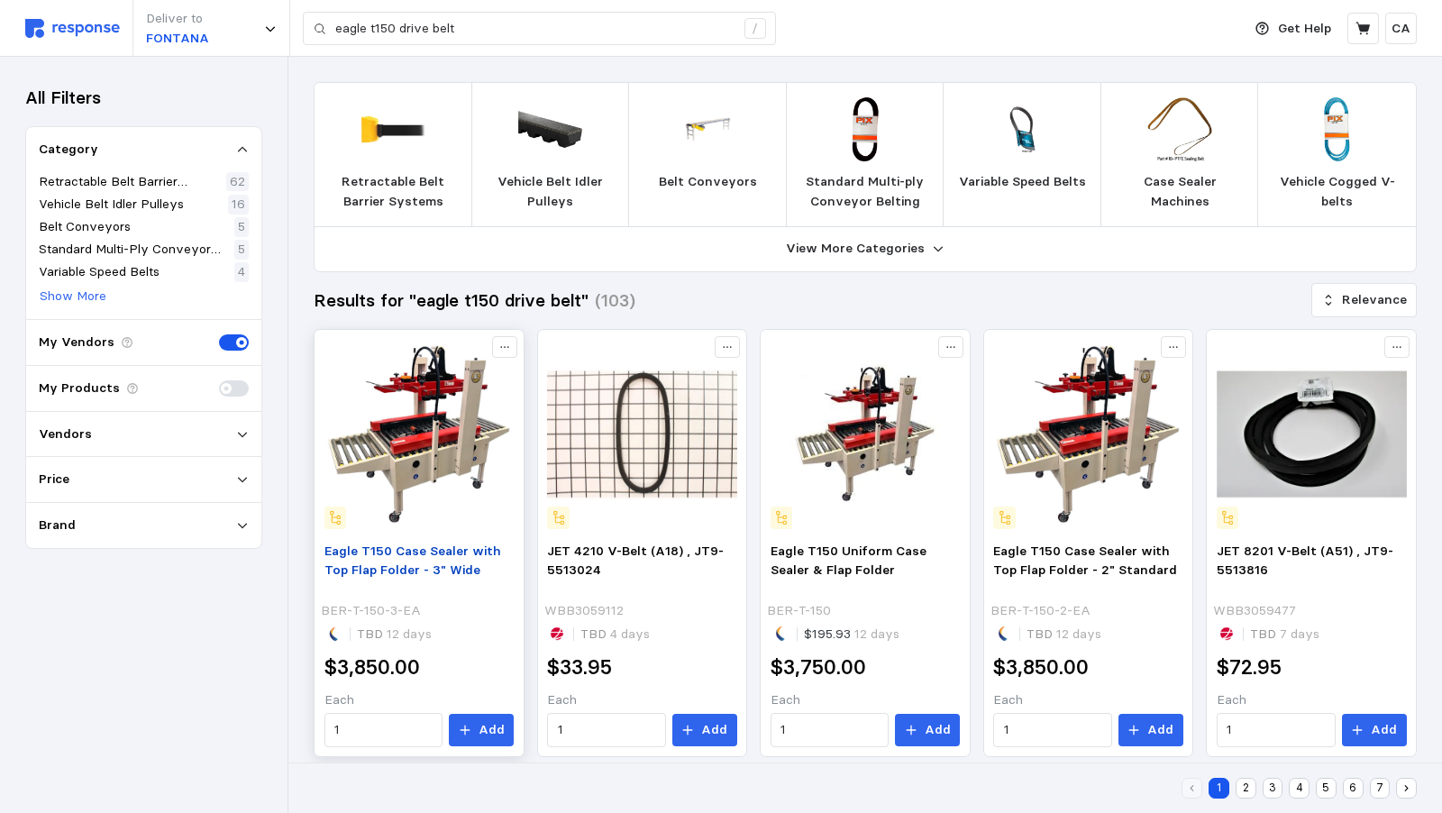
click at [481, 543] on span "Eagle T150 Case Sealer with Top Flap Folder - 3" Wide" at bounding box center [413, 561] width 177 height 36
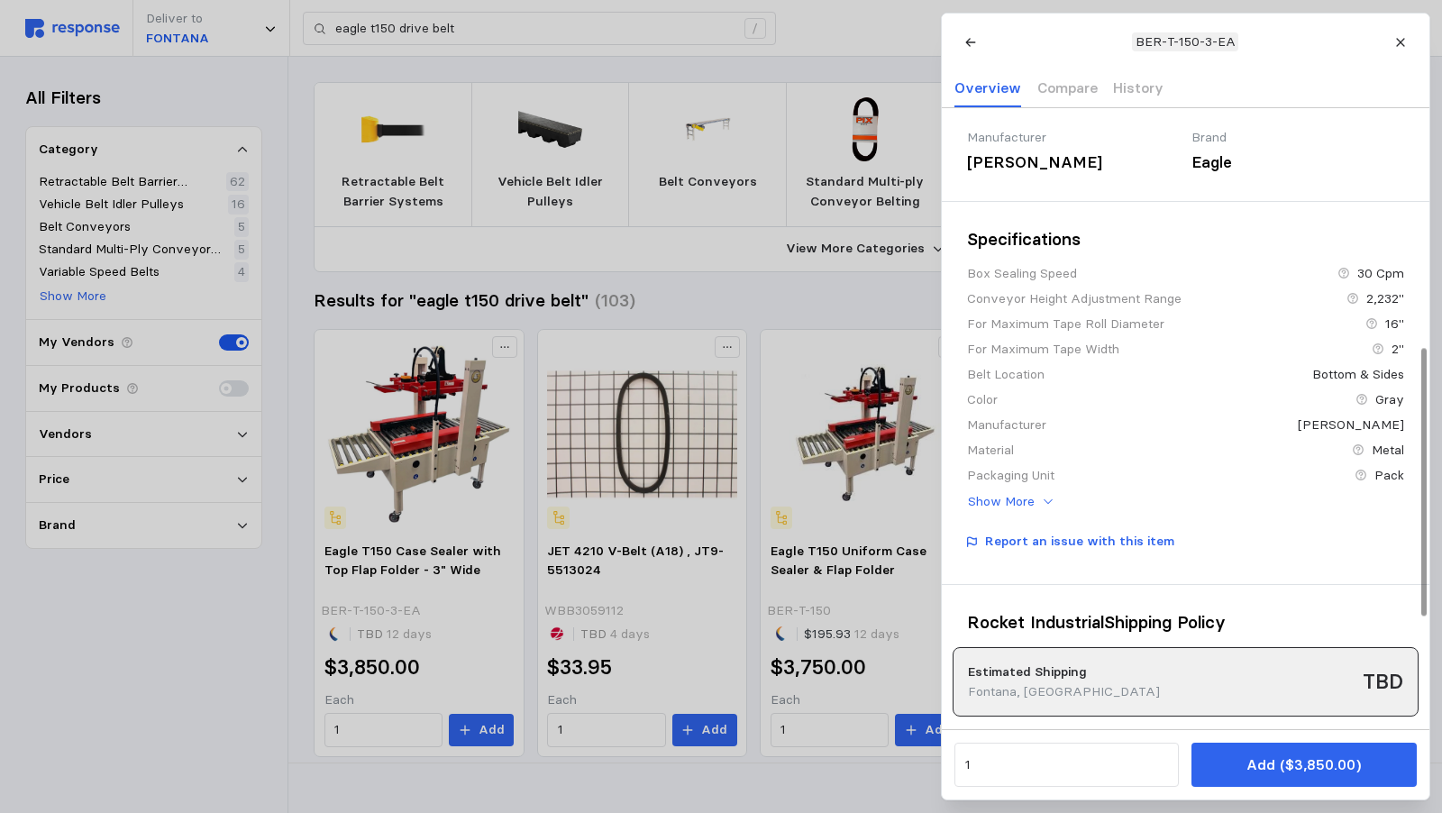
scroll to position [553, 0]
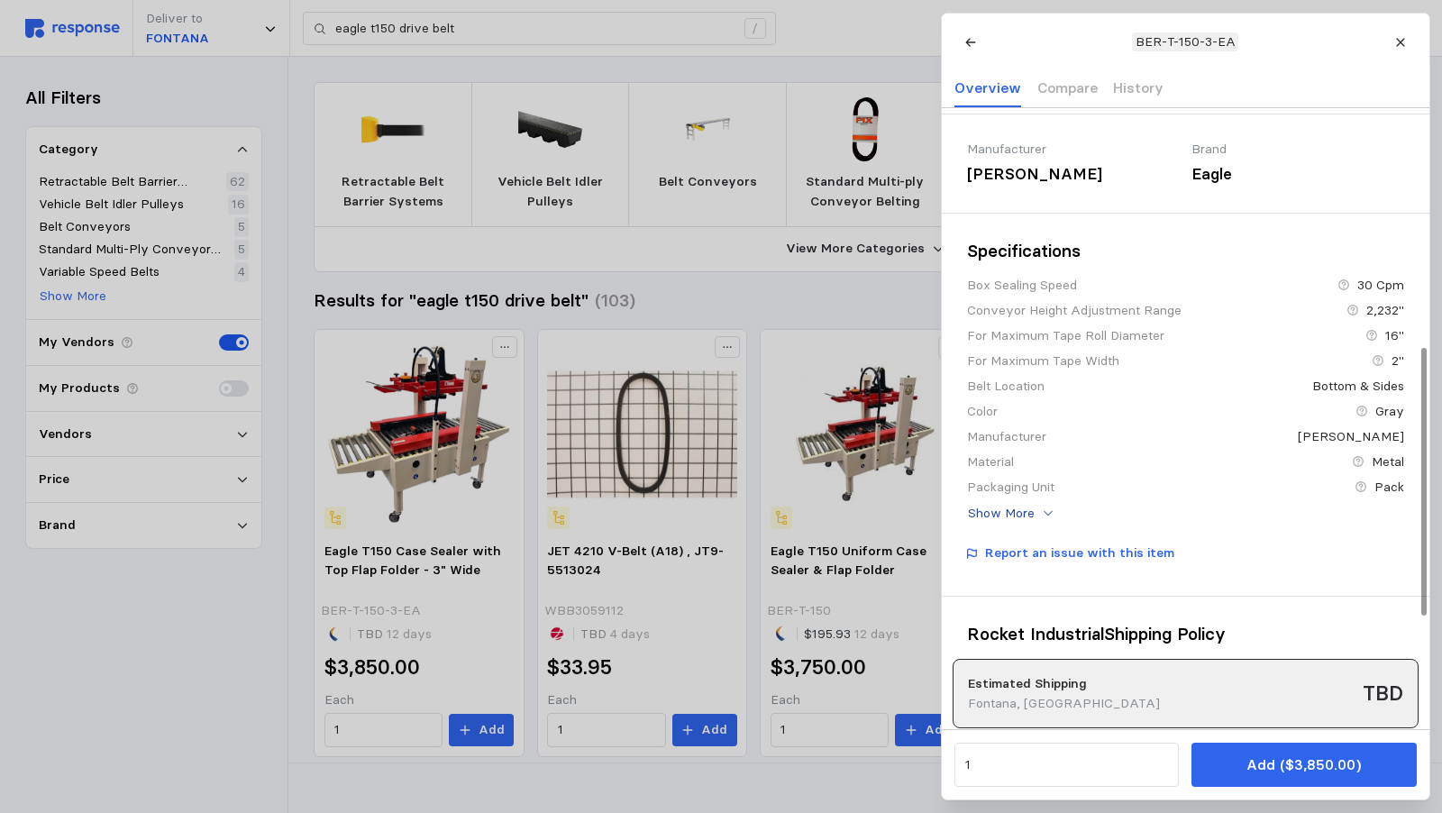
click at [1005, 524] on p "Show More" at bounding box center [1001, 514] width 67 height 20
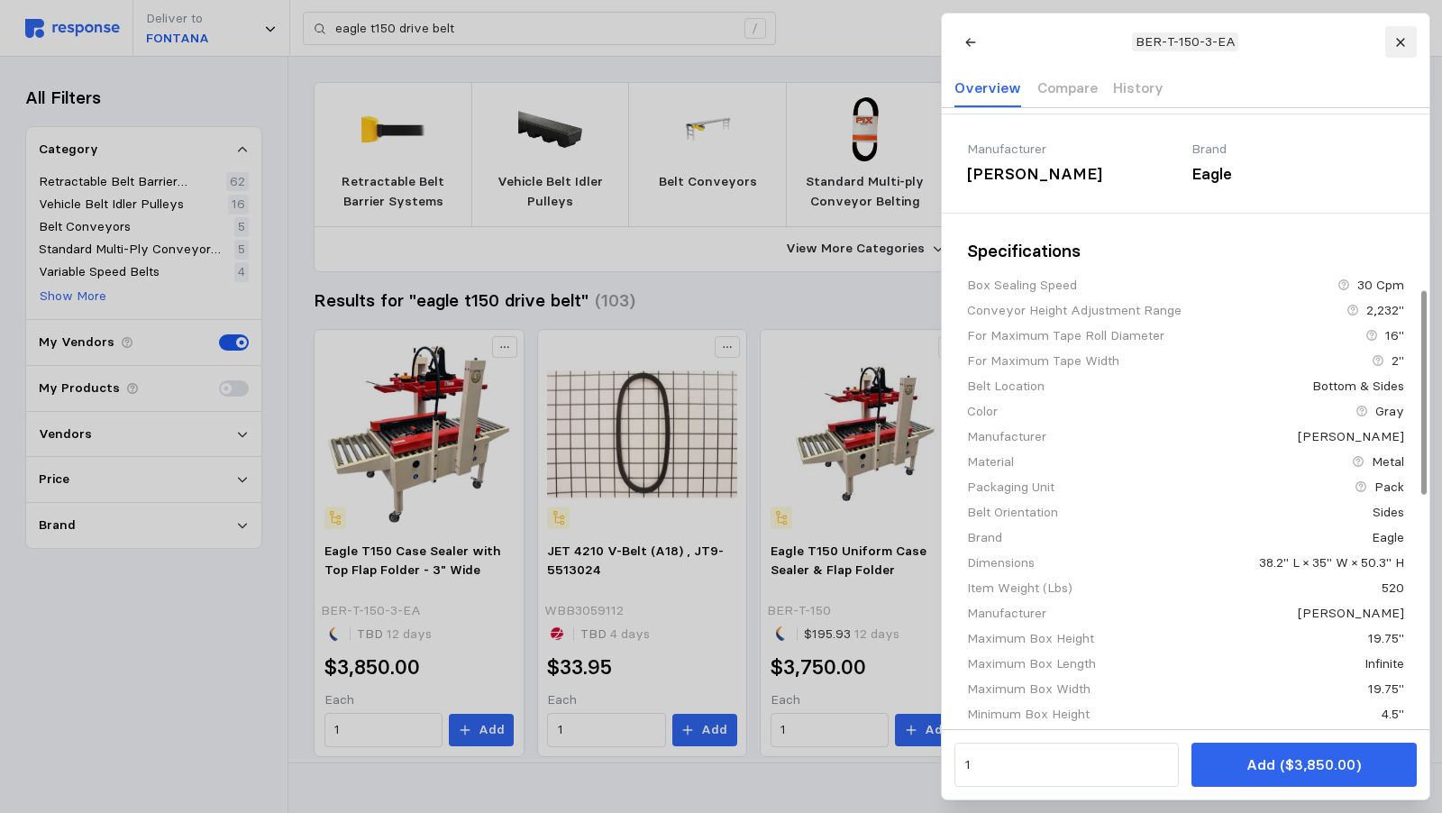
click at [1397, 46] on icon at bounding box center [1401, 42] width 13 height 13
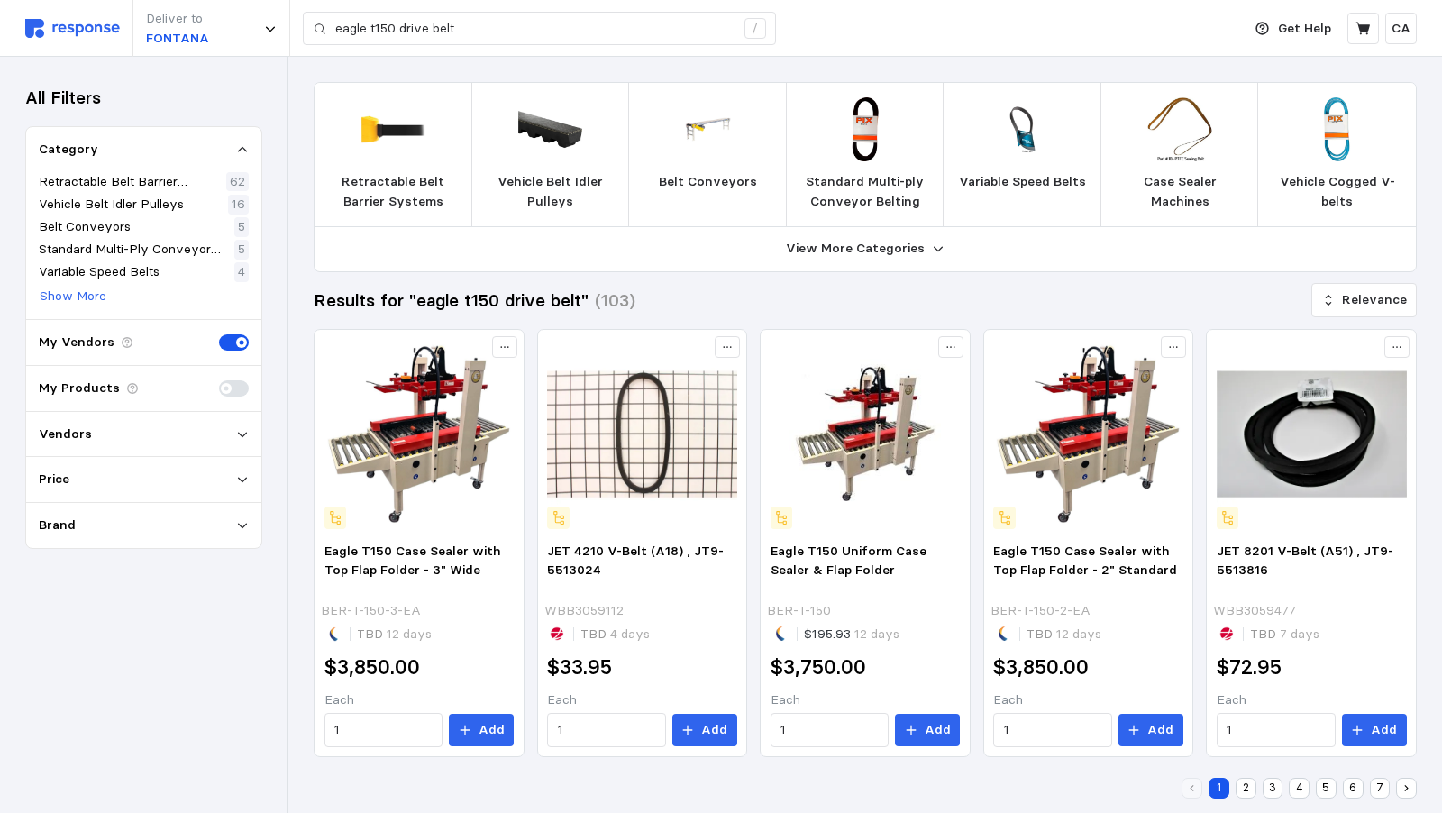
click at [1246, 792] on button "2" at bounding box center [1246, 788] width 21 height 21
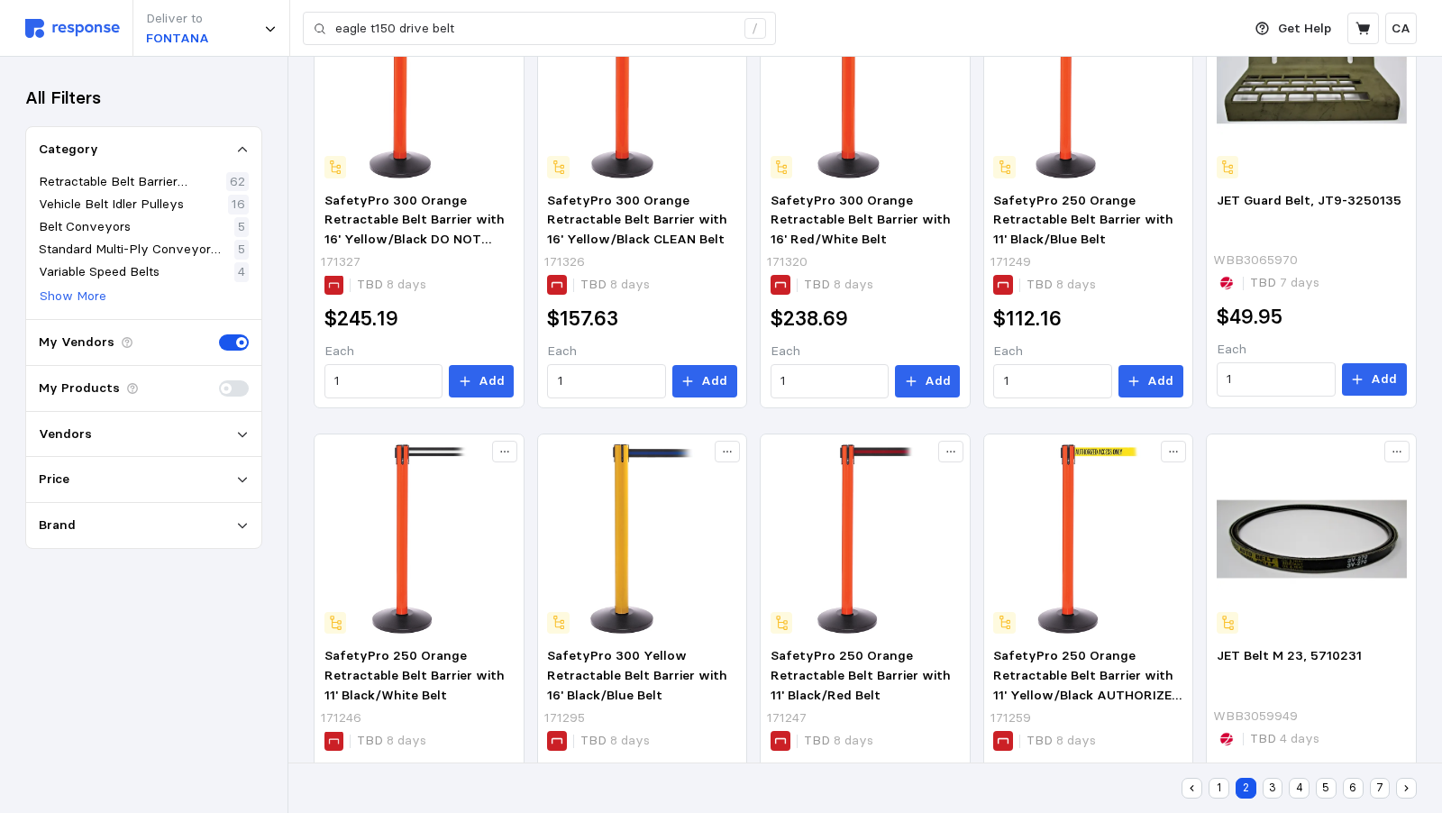
scroll to position [881, 0]
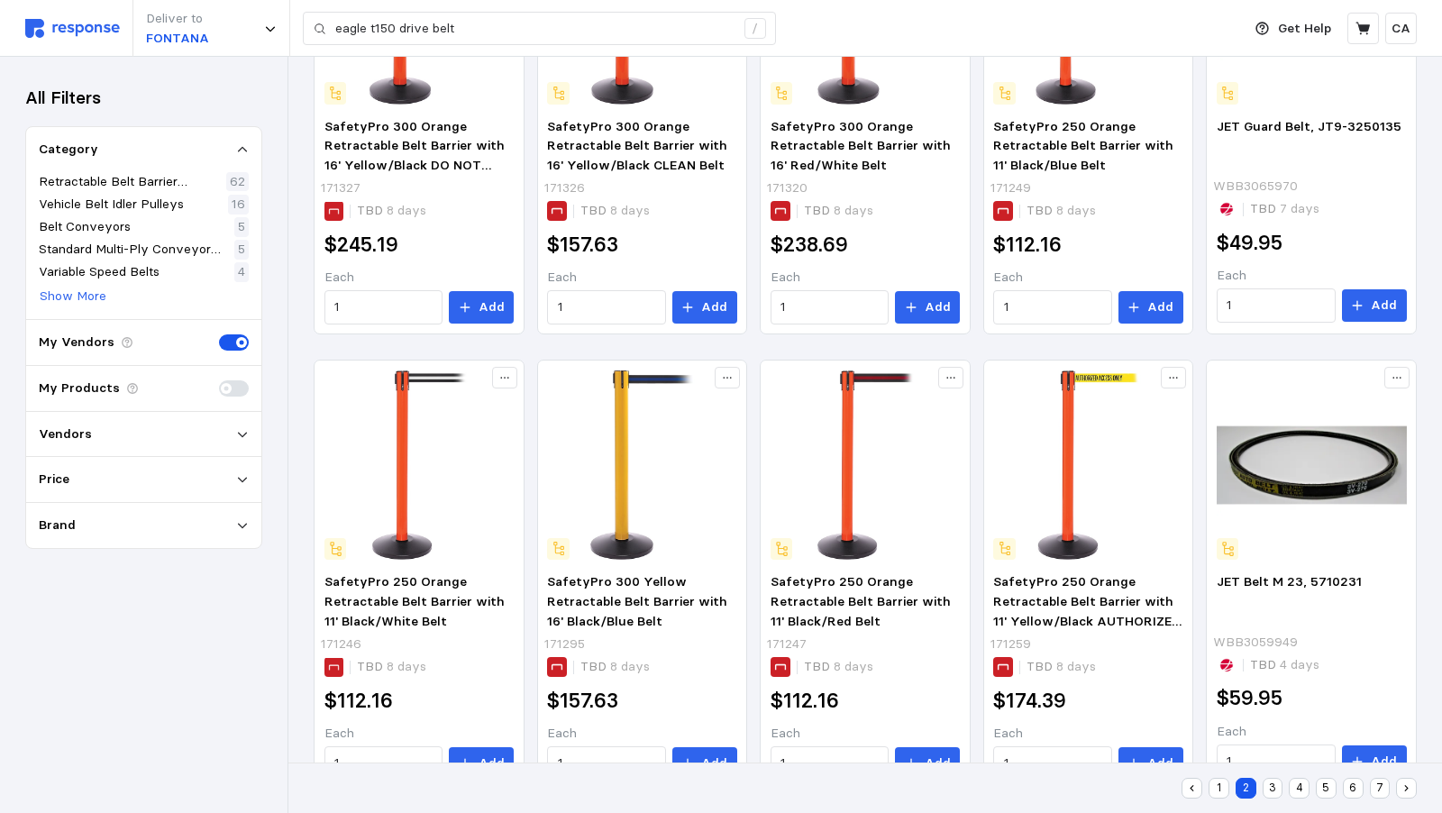
click at [1269, 783] on button "3" at bounding box center [1273, 788] width 21 height 21
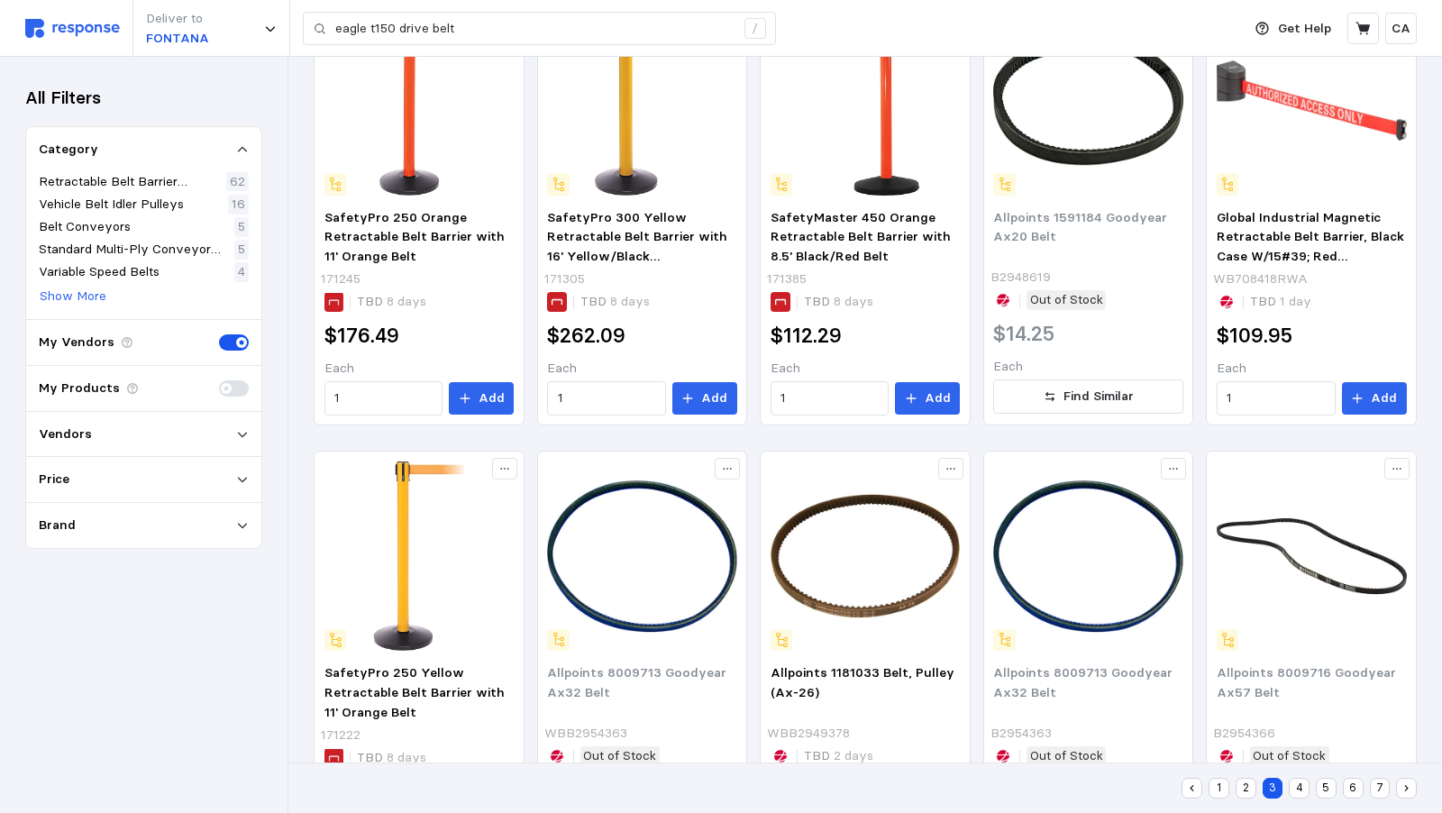
scroll to position [881, 0]
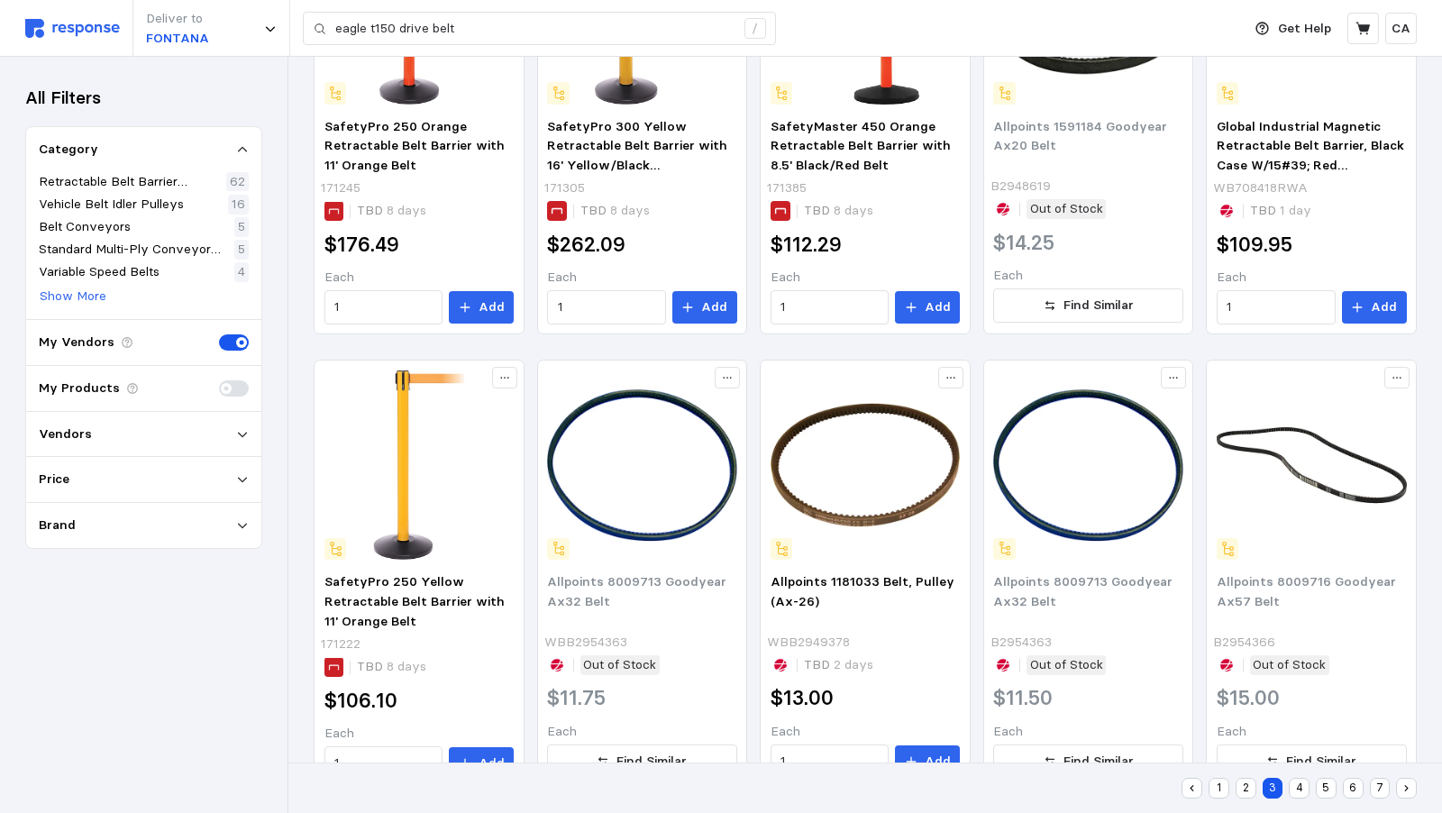
click at [1305, 790] on button "4" at bounding box center [1299, 788] width 21 height 21
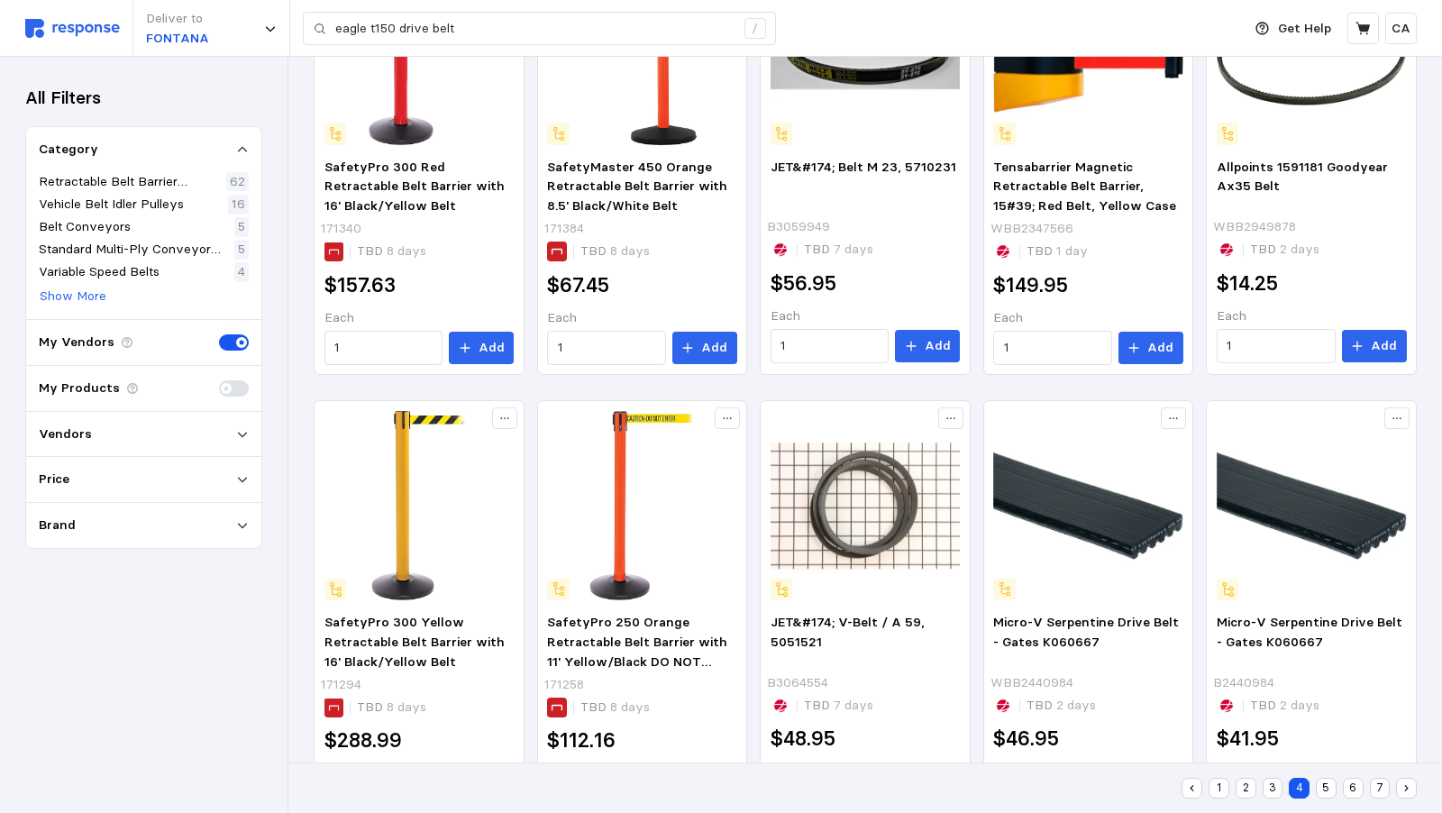
scroll to position [881, 0]
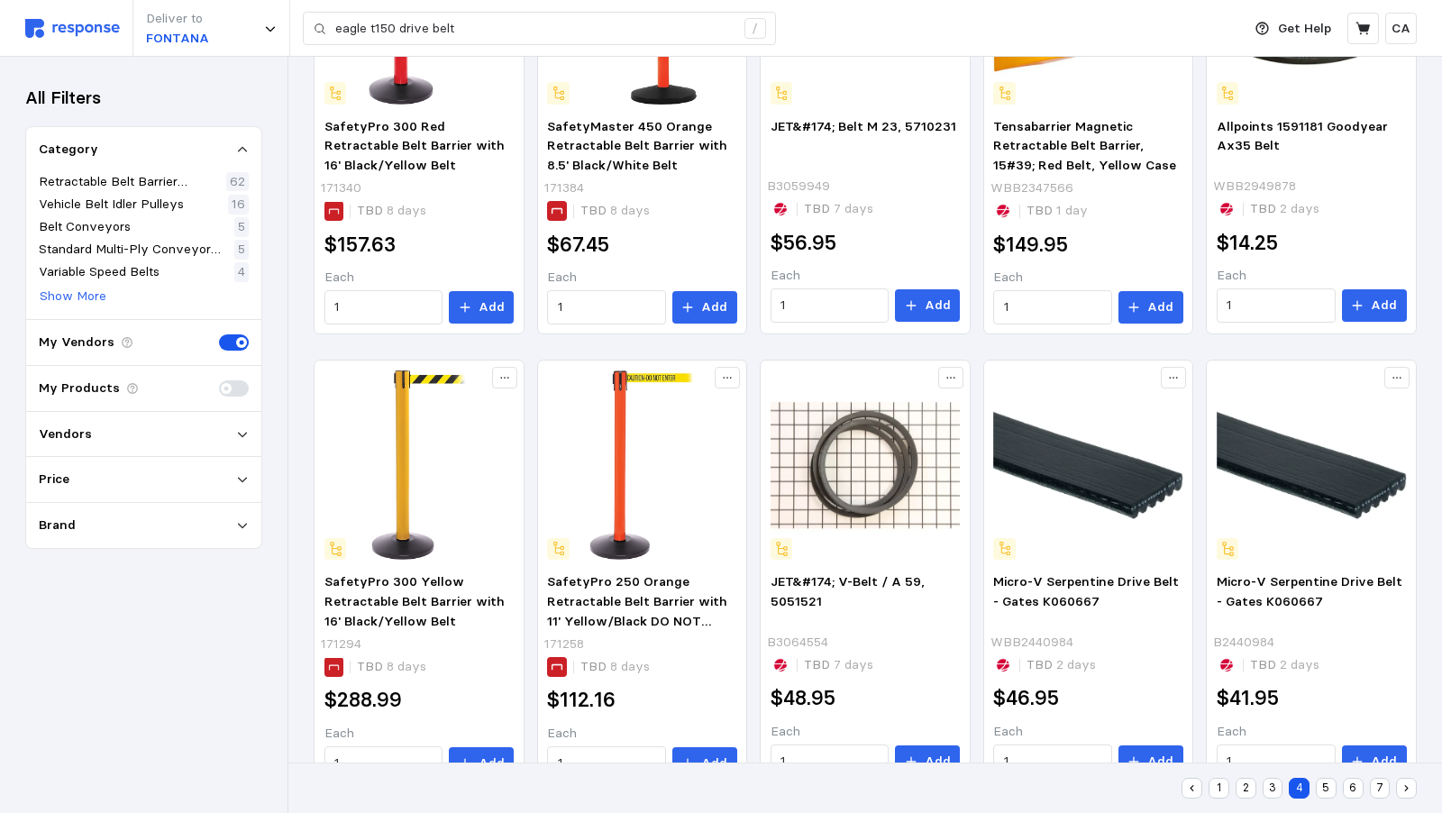
click at [1323, 786] on button "5" at bounding box center [1326, 788] width 21 height 21
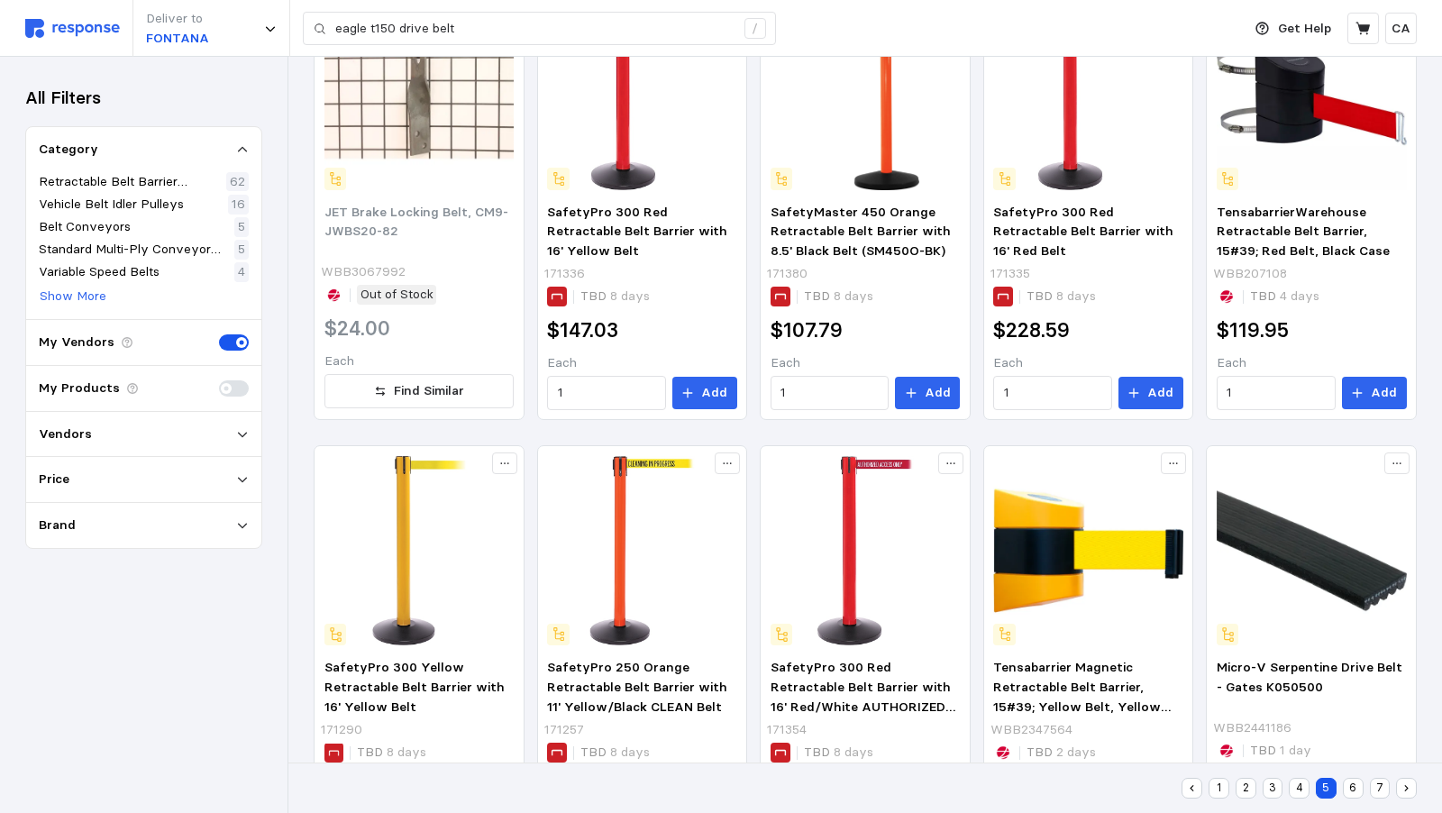
scroll to position [881, 0]
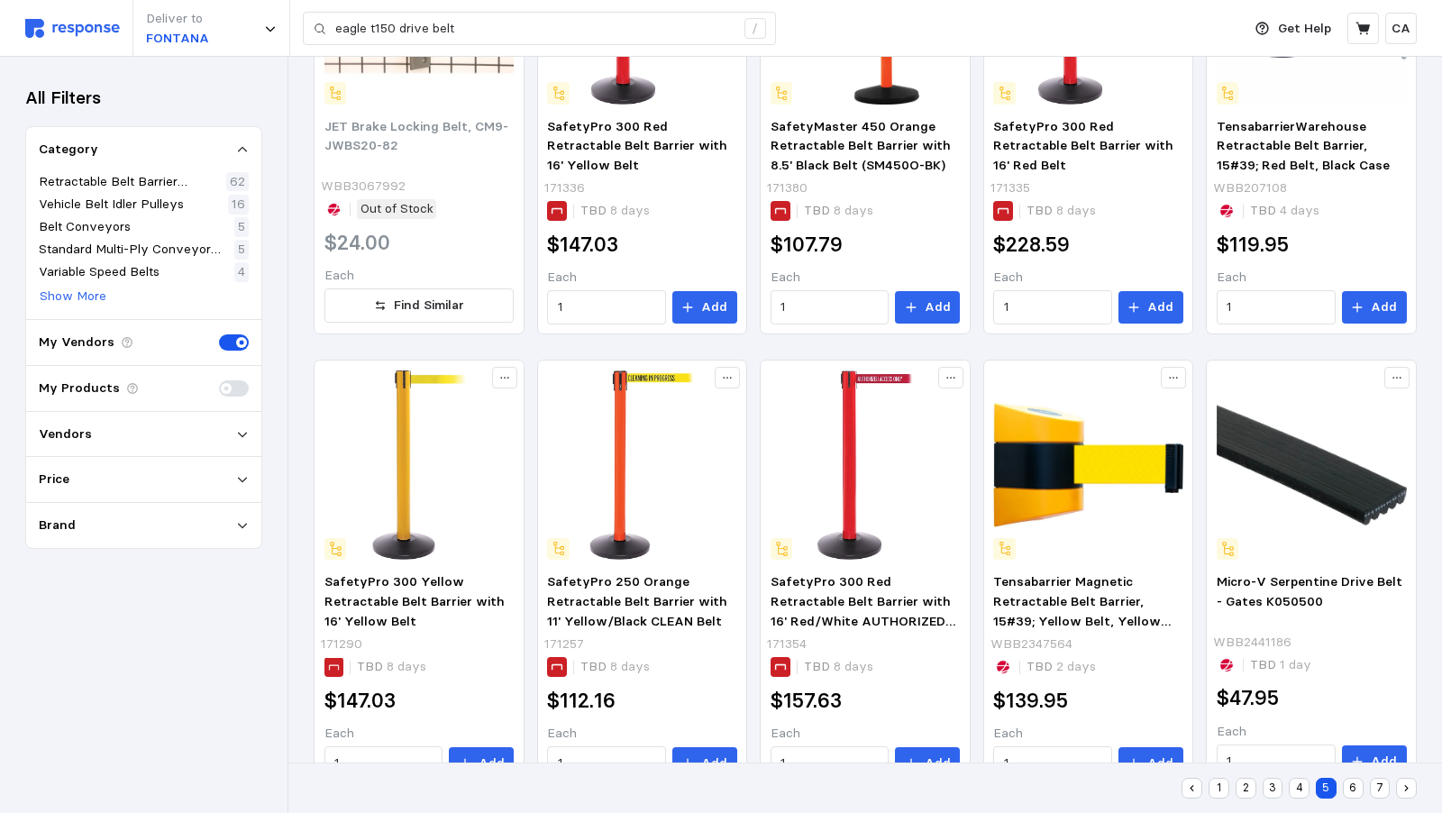
click at [1361, 789] on button "6" at bounding box center [1353, 788] width 21 height 21
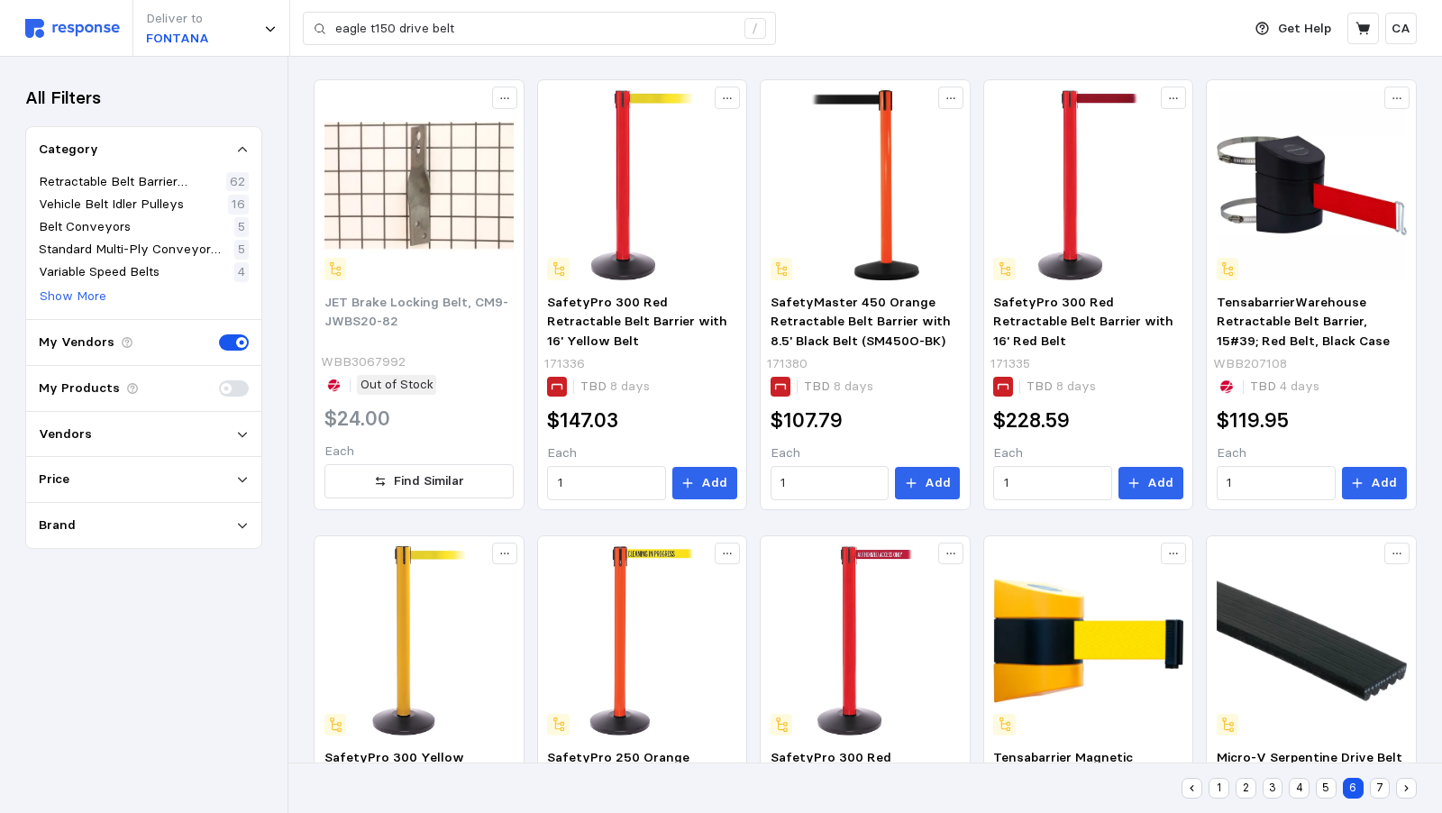
scroll to position [203, 0]
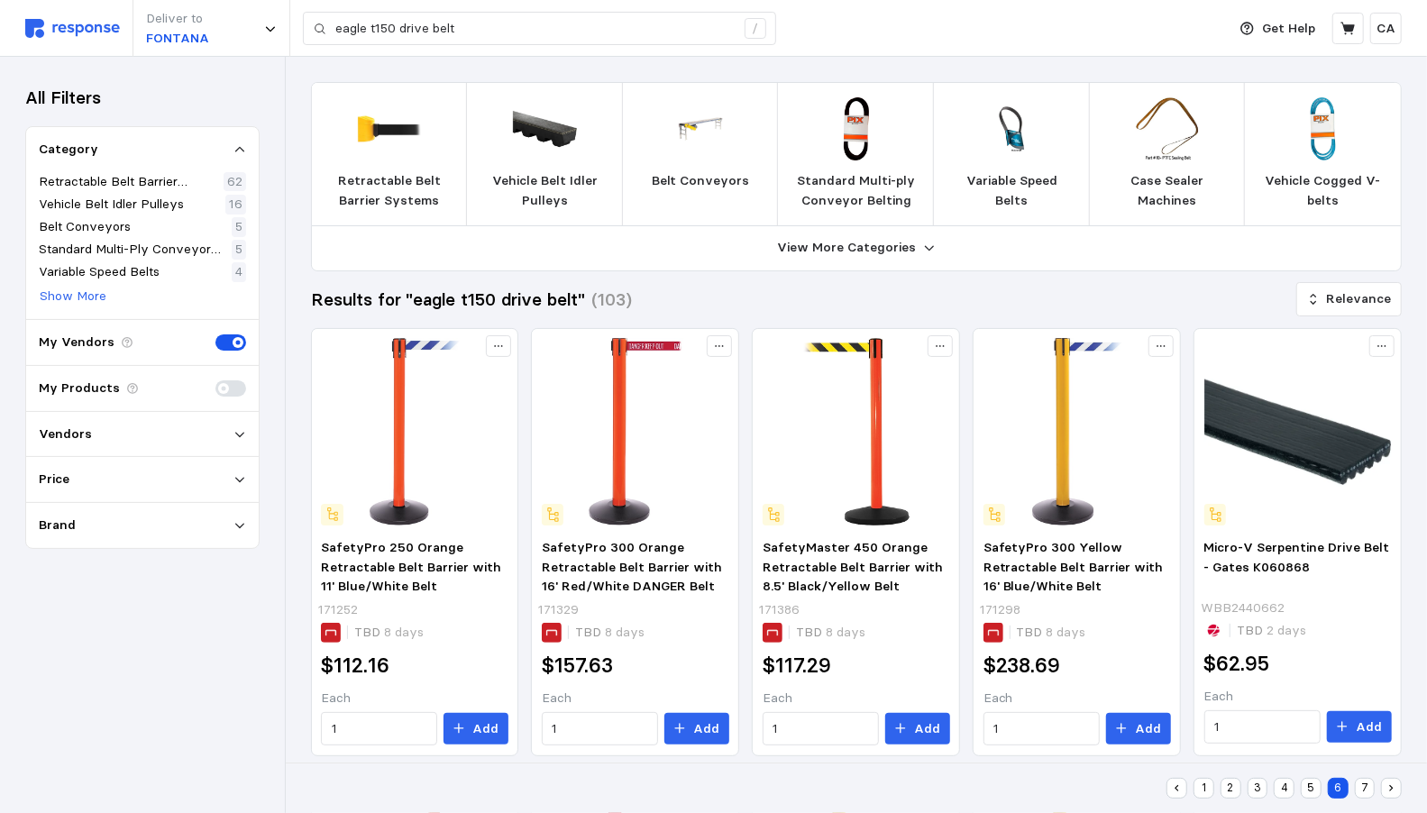
click at [732, 123] on img at bounding box center [700, 128] width 63 height 63
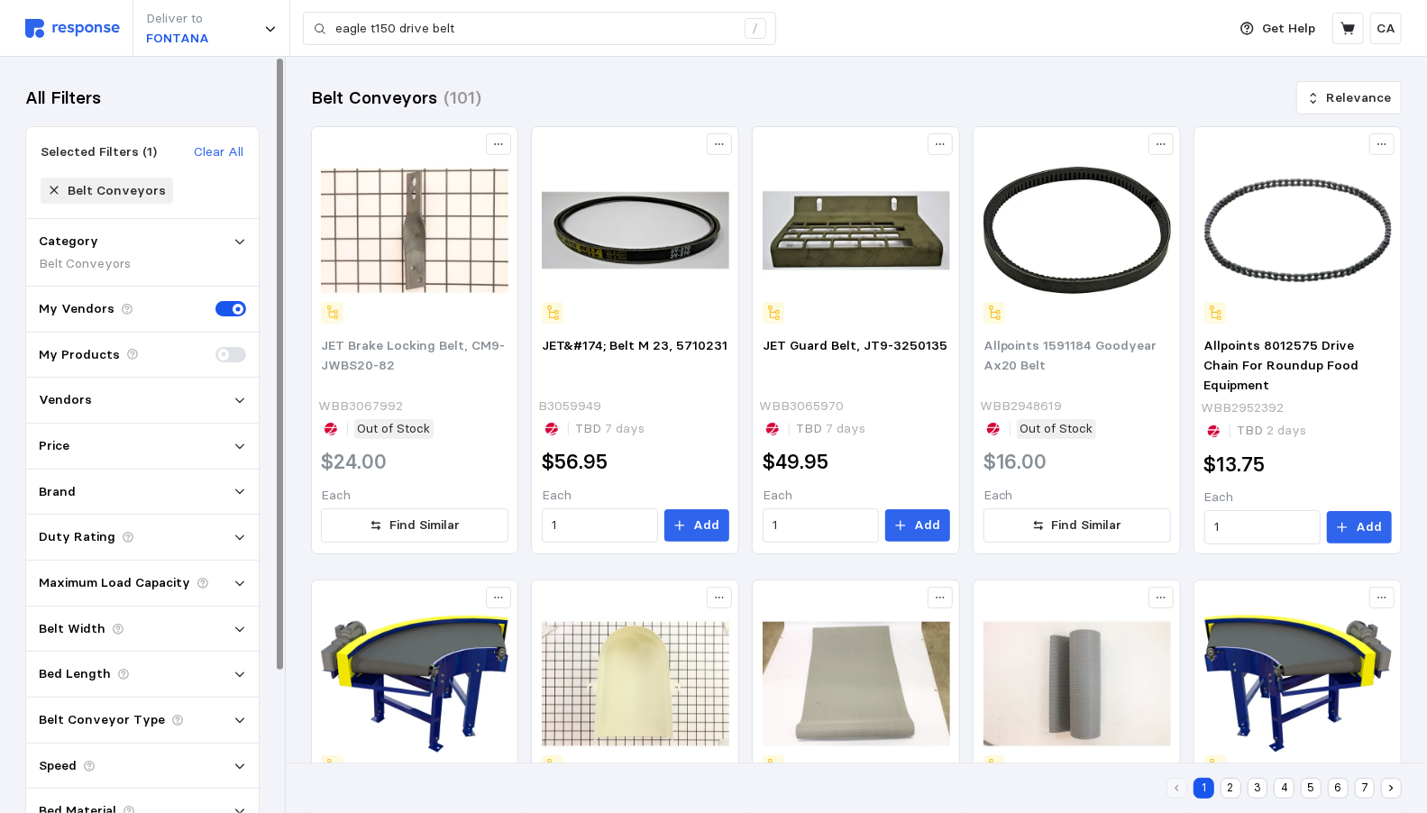
click at [54, 186] on icon at bounding box center [54, 190] width 13 height 13
